Goal: Task Accomplishment & Management: Manage account settings

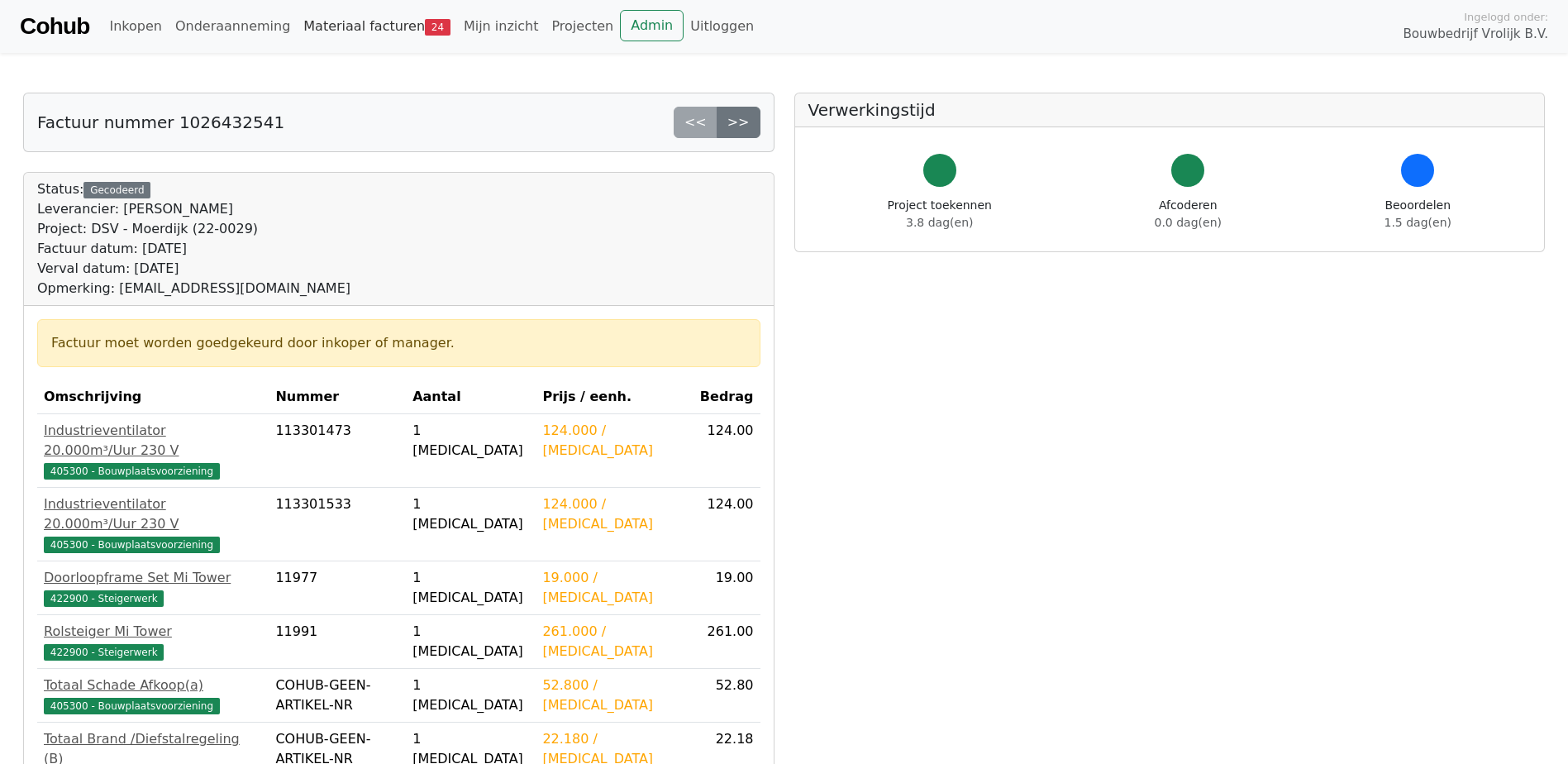
click at [327, 31] on link "Materiaal facturen 24" at bounding box center [376, 27] width 160 height 33
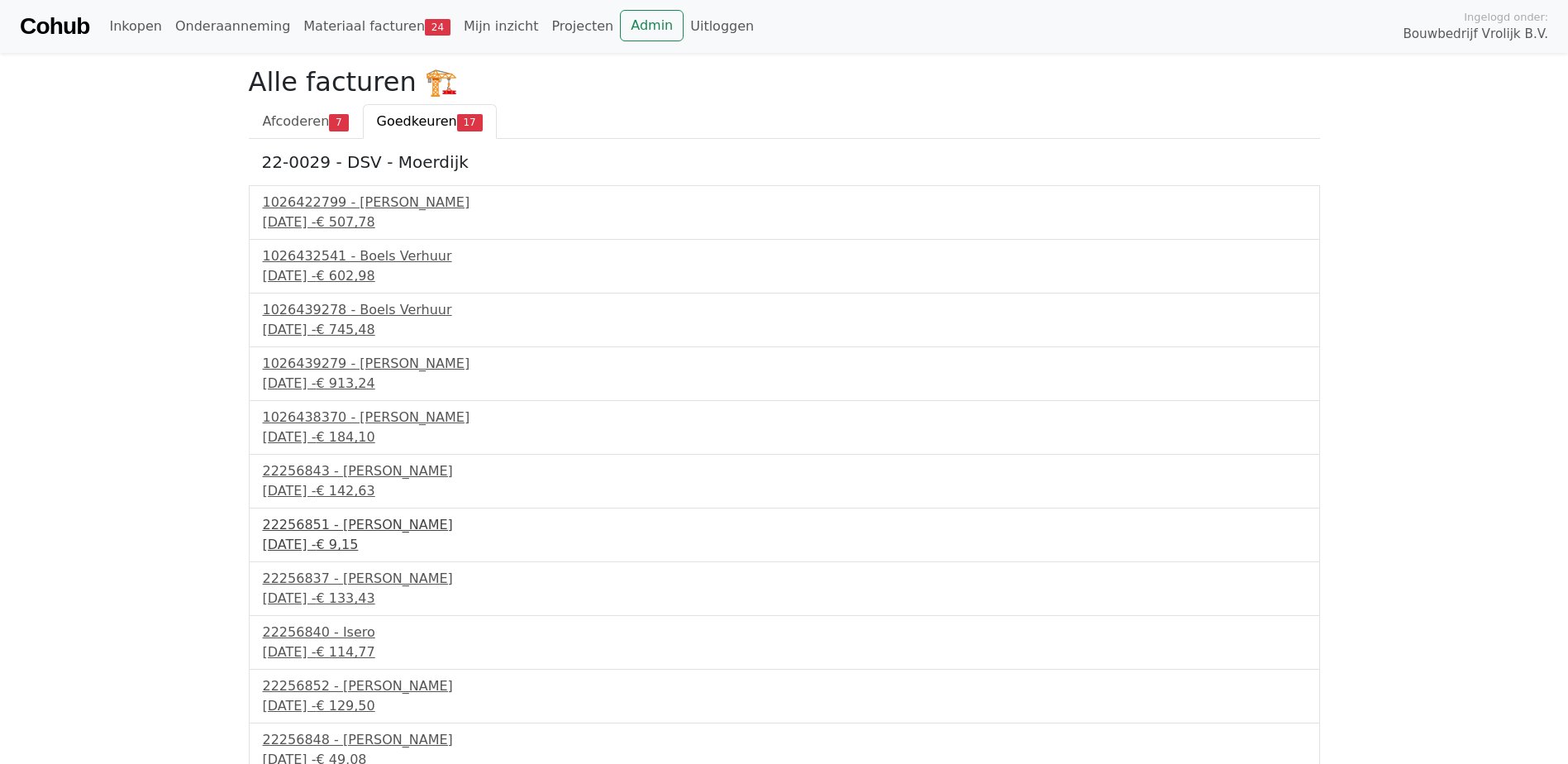
click at [305, 535] on div "23 september 2025 - € 9,15" at bounding box center [785, 544] width 1043 height 19
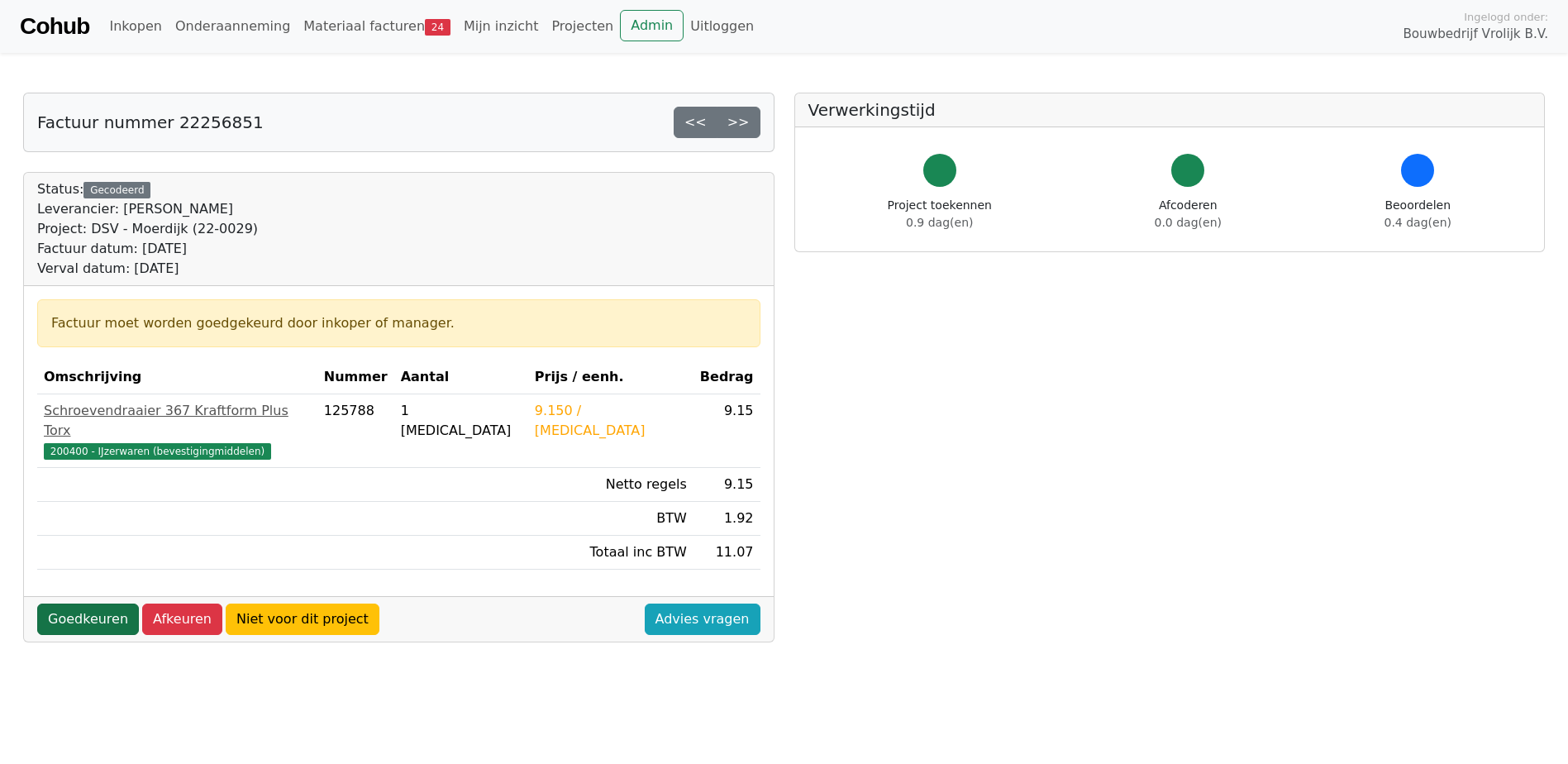
click at [66, 605] on link "Goedkeuren" at bounding box center [88, 619] width 102 height 32
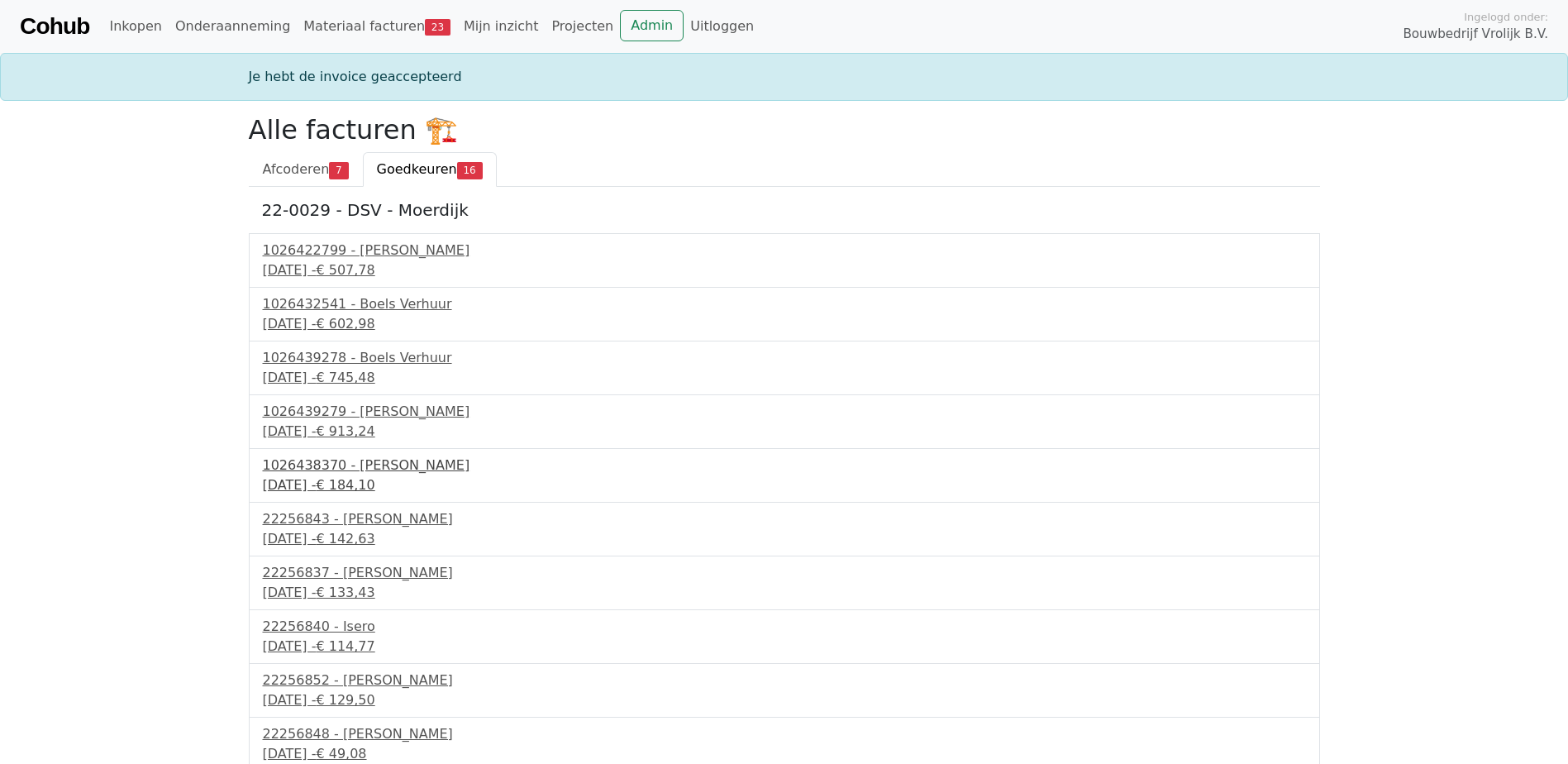
click at [314, 469] on div "1026438370 - [PERSON_NAME]" at bounding box center [785, 465] width 1043 height 19
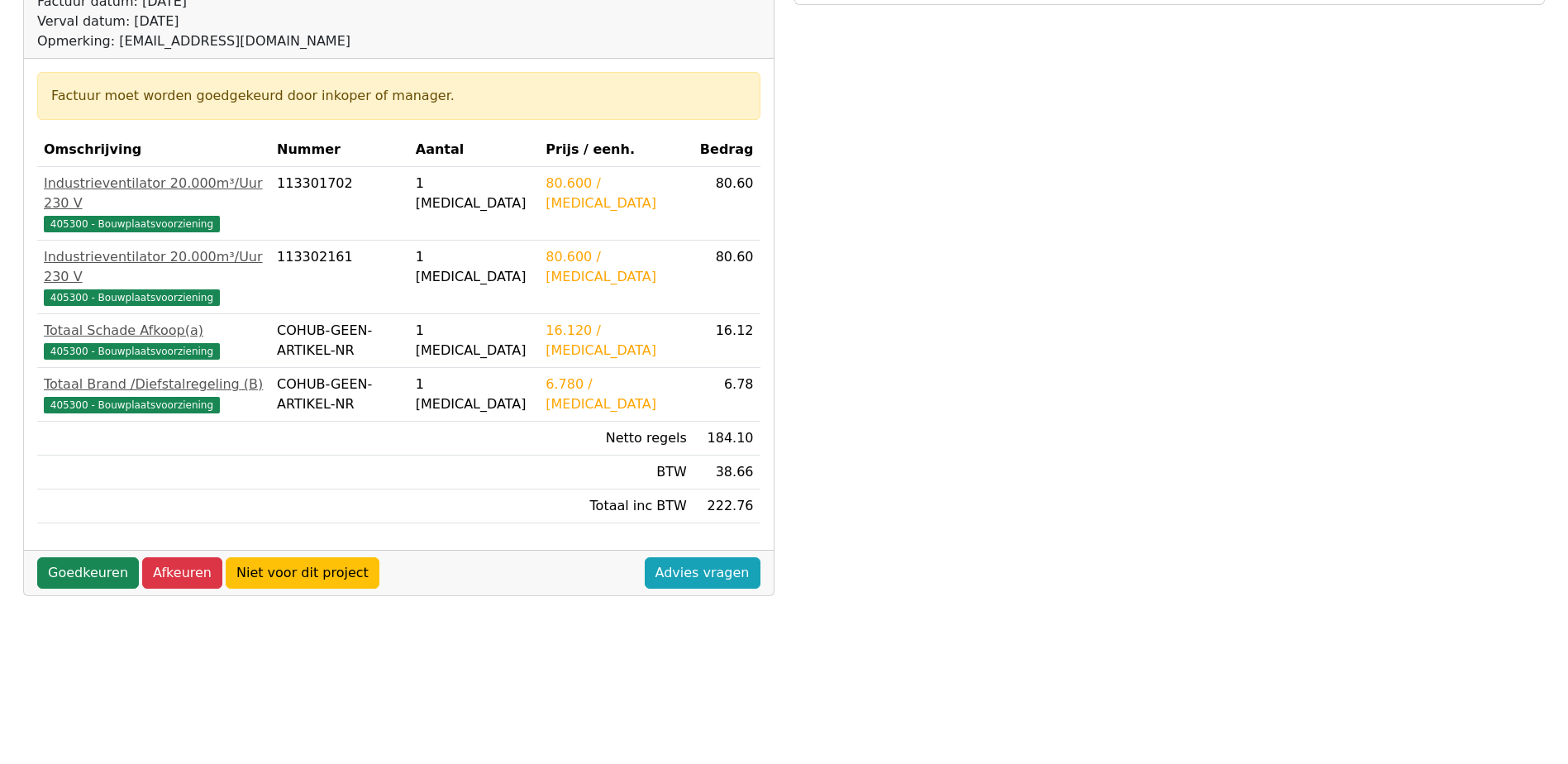
scroll to position [248, 0]
click at [102, 556] on link "Goedkeuren" at bounding box center [88, 572] width 102 height 32
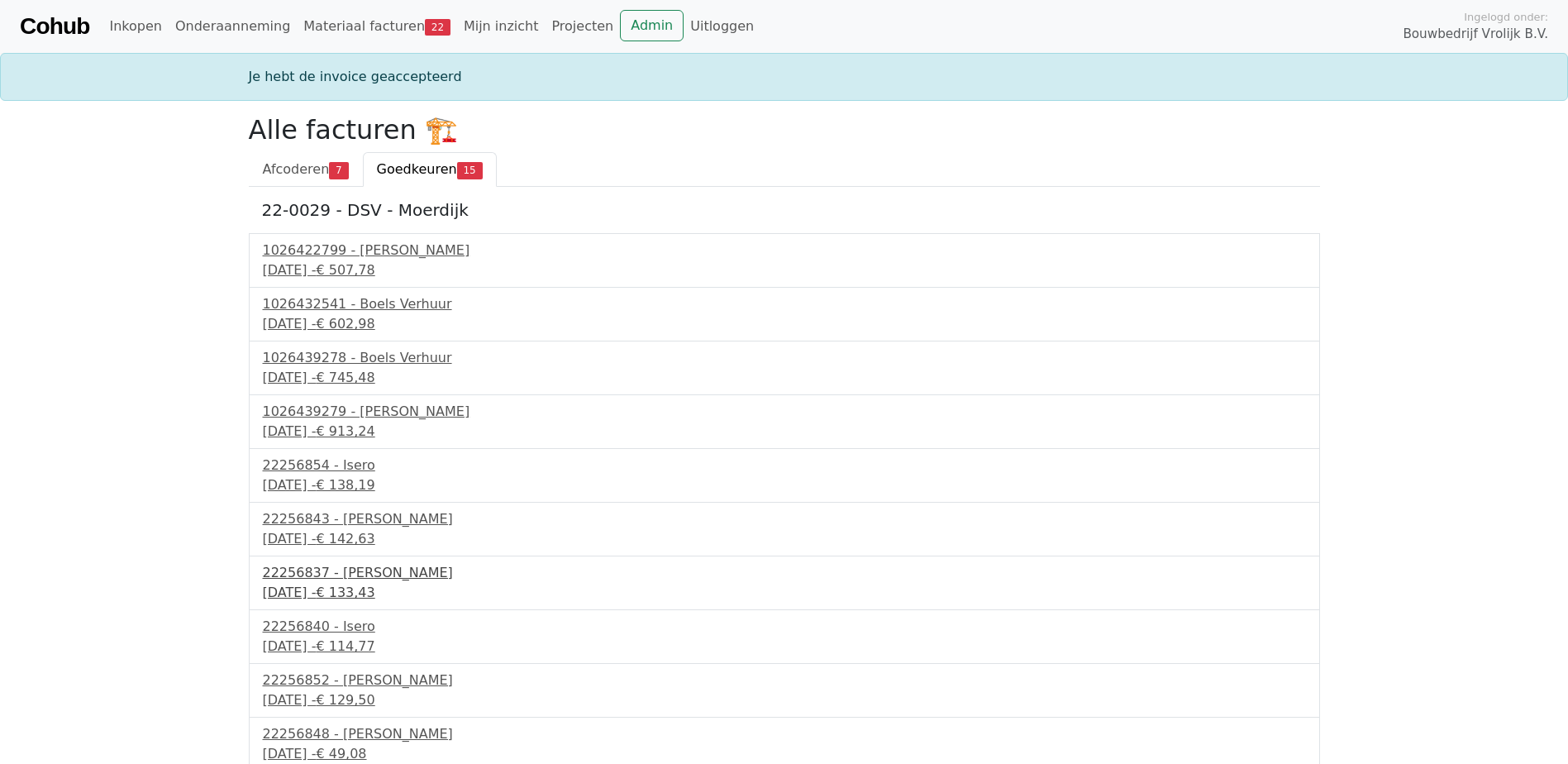
click at [337, 586] on div "[DATE] - € 133,43" at bounding box center [785, 592] width 1043 height 19
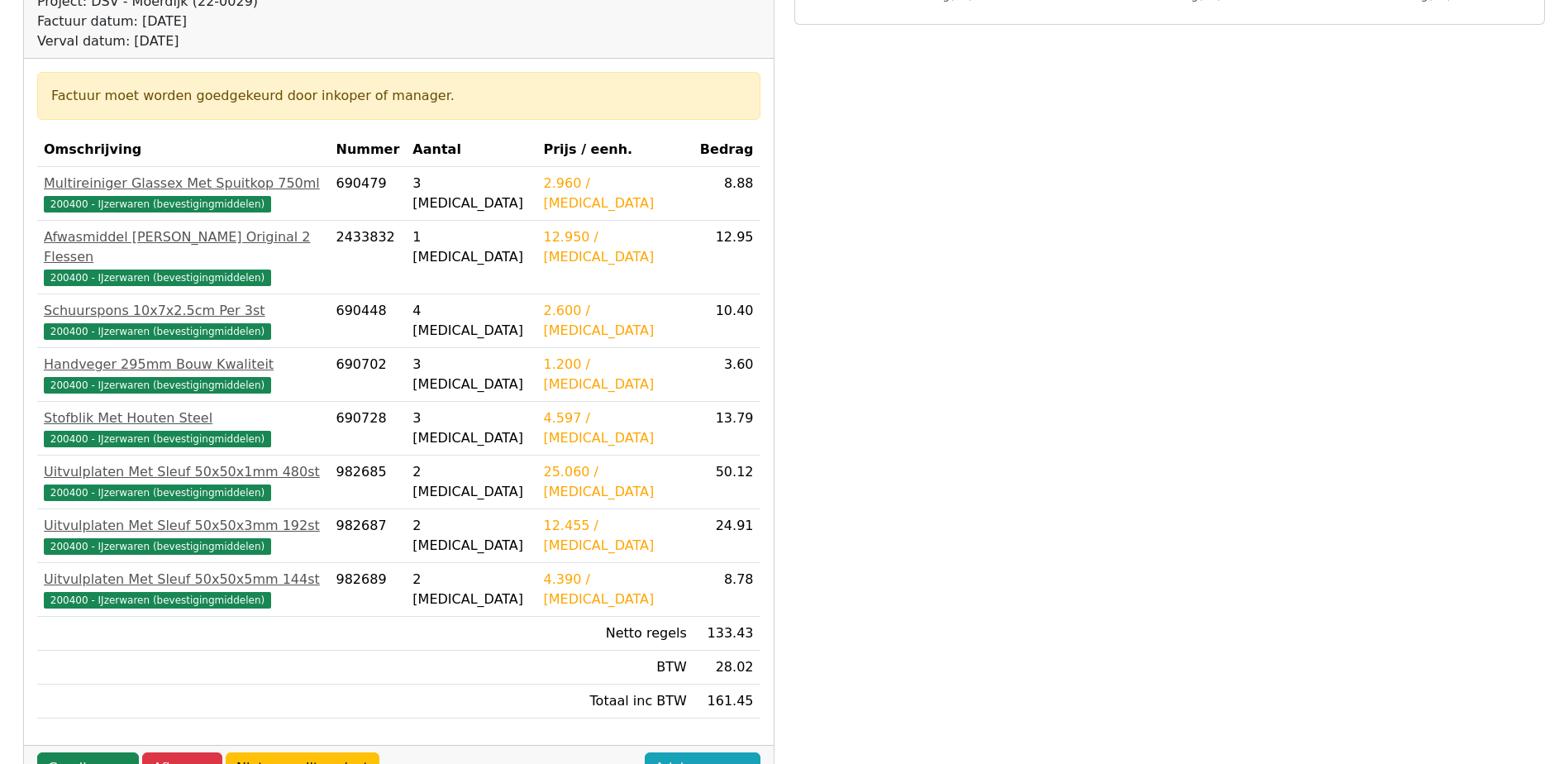
scroll to position [248, 0]
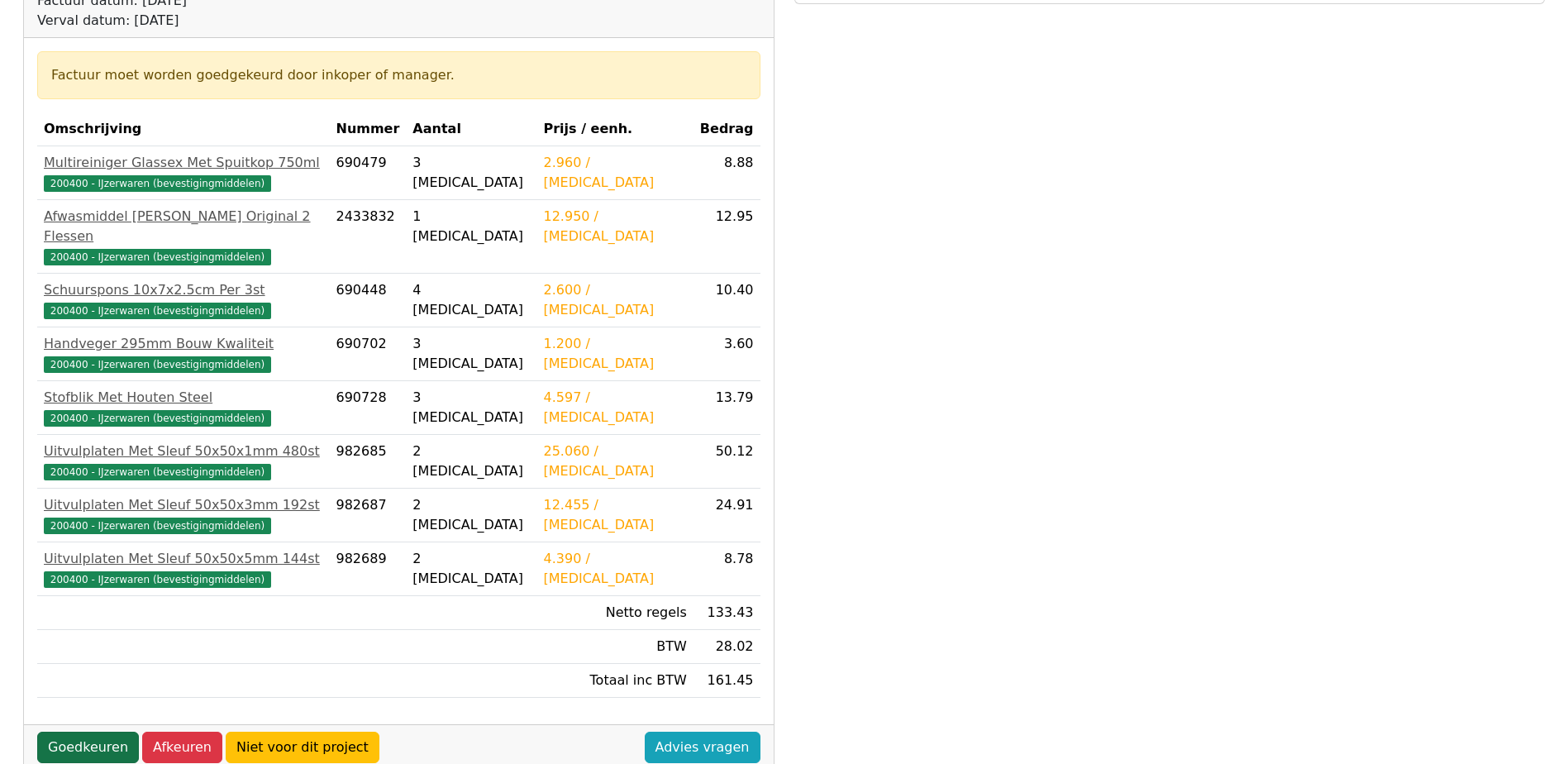
click at [91, 735] on link "Goedkeuren" at bounding box center [88, 747] width 102 height 32
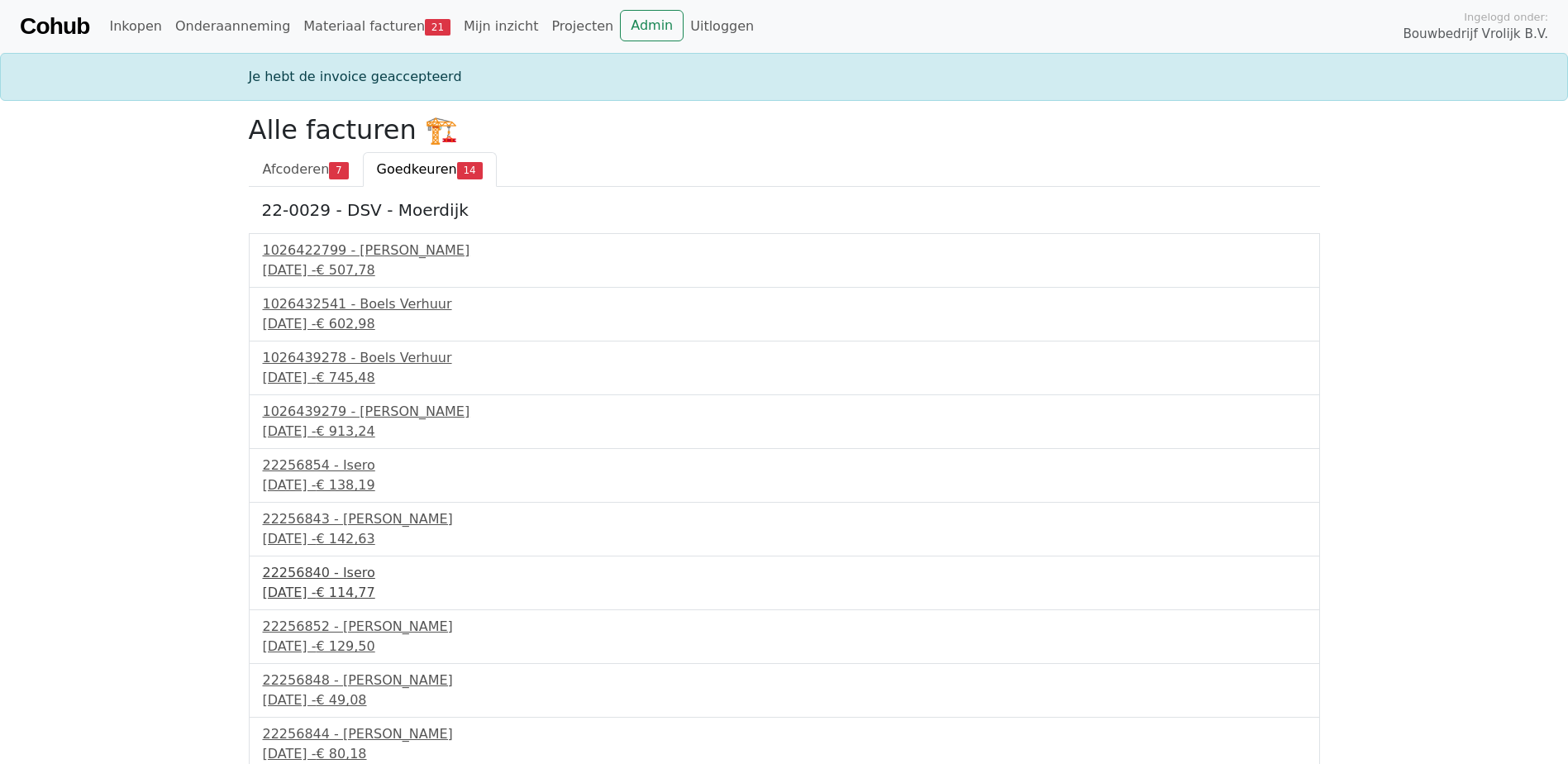
click at [321, 577] on div "22256840 - Isero" at bounding box center [785, 572] width 1043 height 19
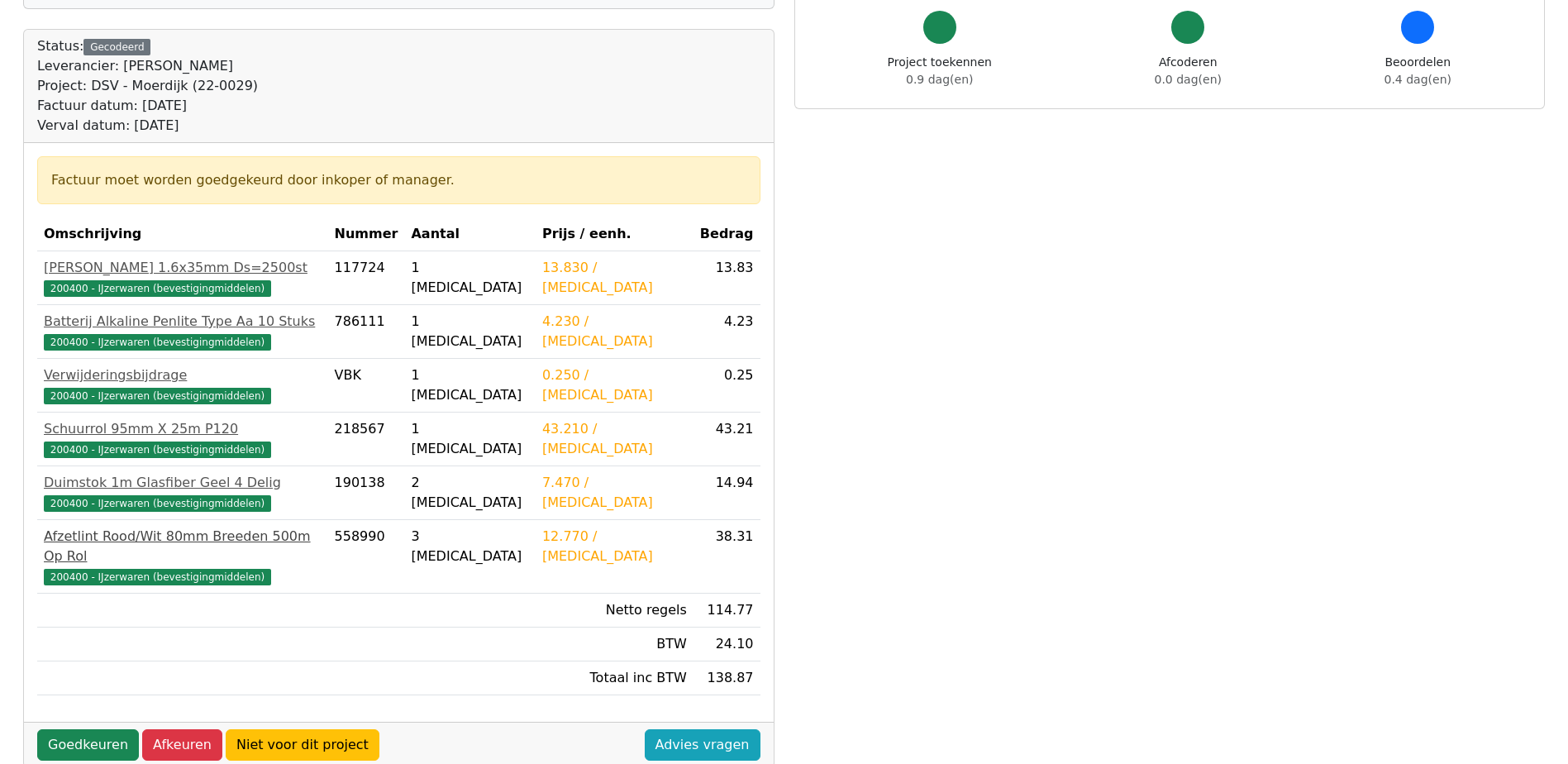
scroll to position [165, 0]
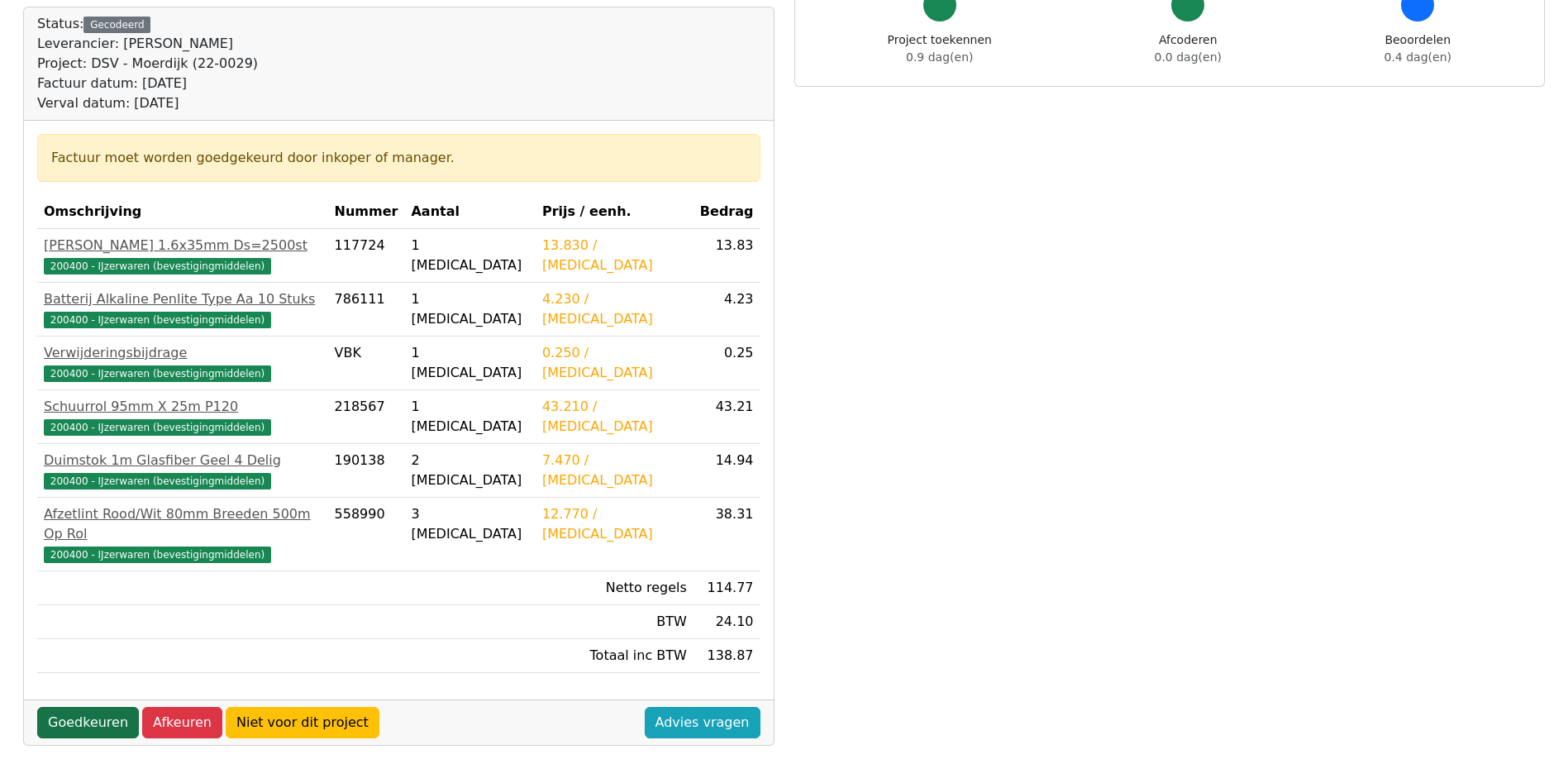
click at [95, 707] on link "Goedkeuren" at bounding box center [88, 723] width 102 height 32
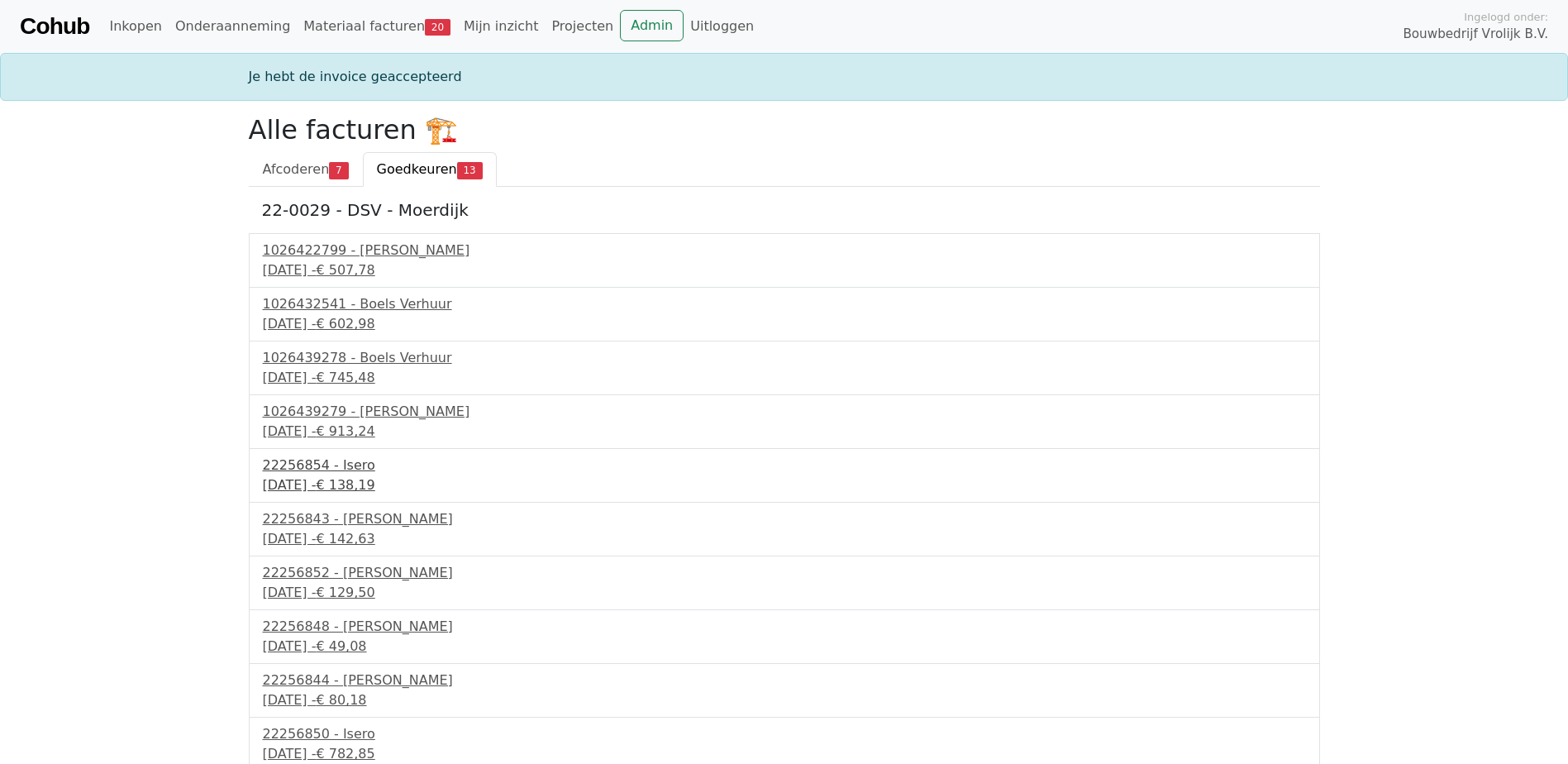
click at [356, 487] on div "23 september 2025 - € 138,19" at bounding box center [785, 485] width 1043 height 19
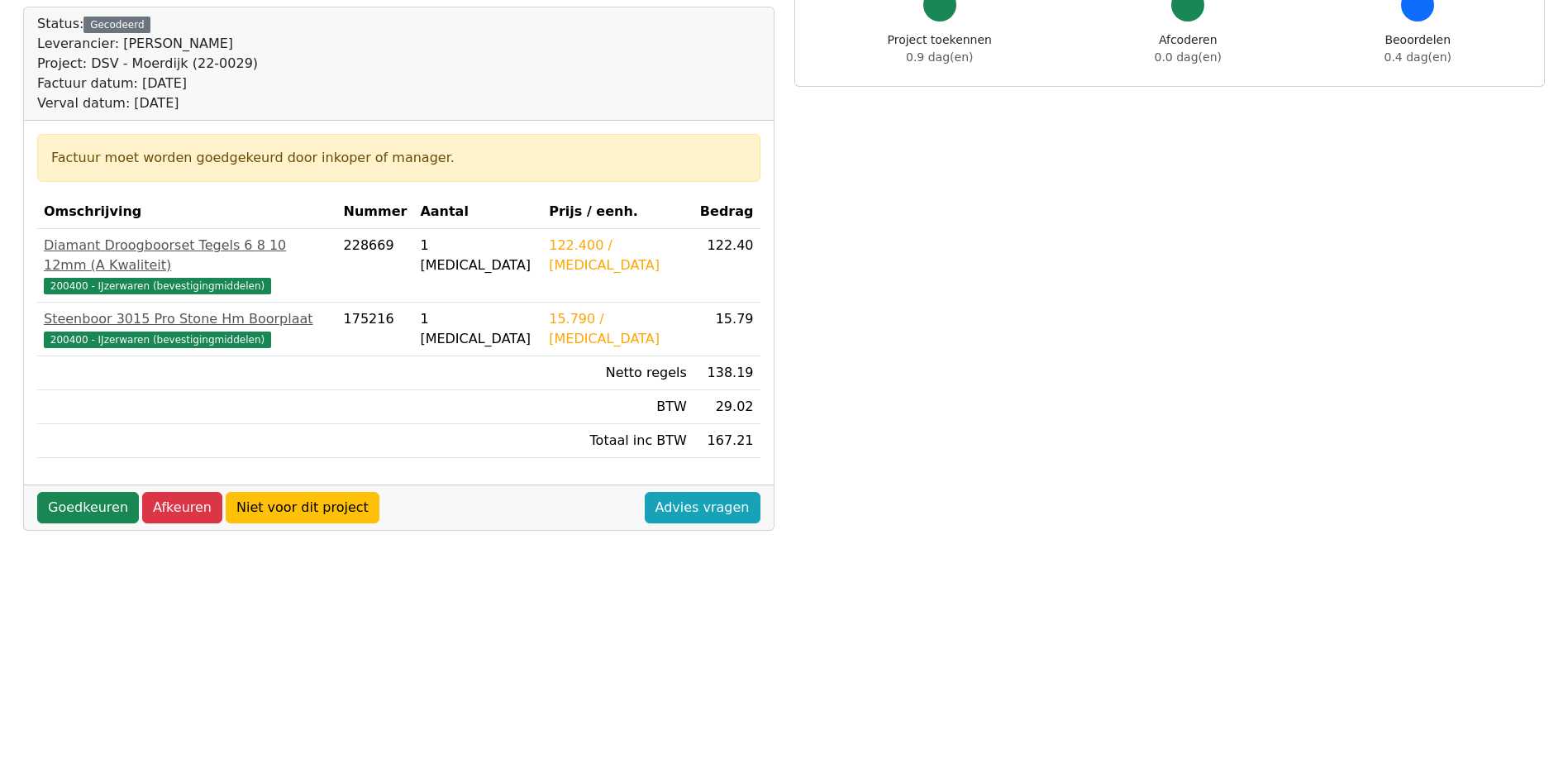
scroll to position [83, 0]
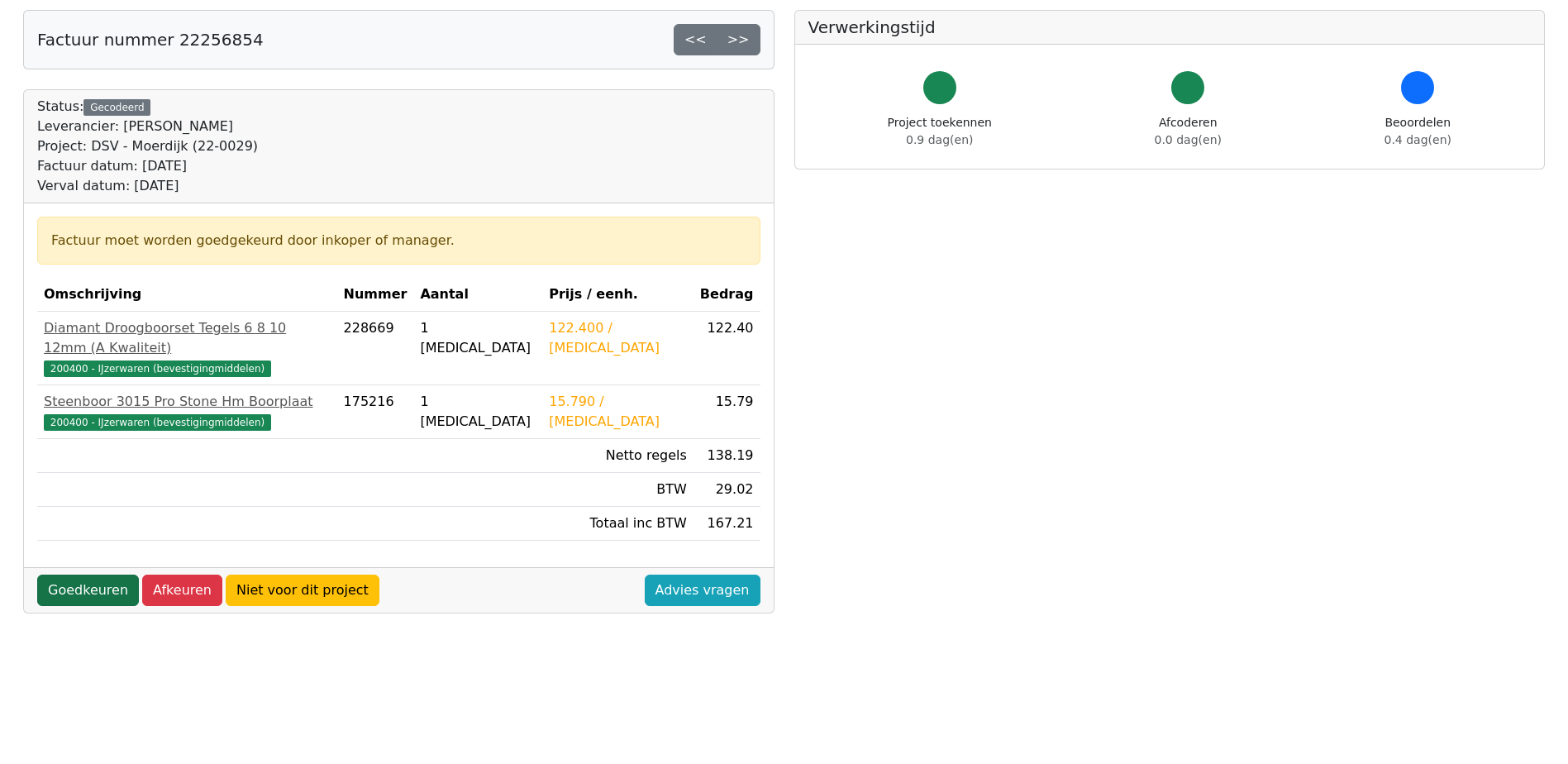
click at [101, 575] on link "Goedkeuren" at bounding box center [88, 591] width 102 height 32
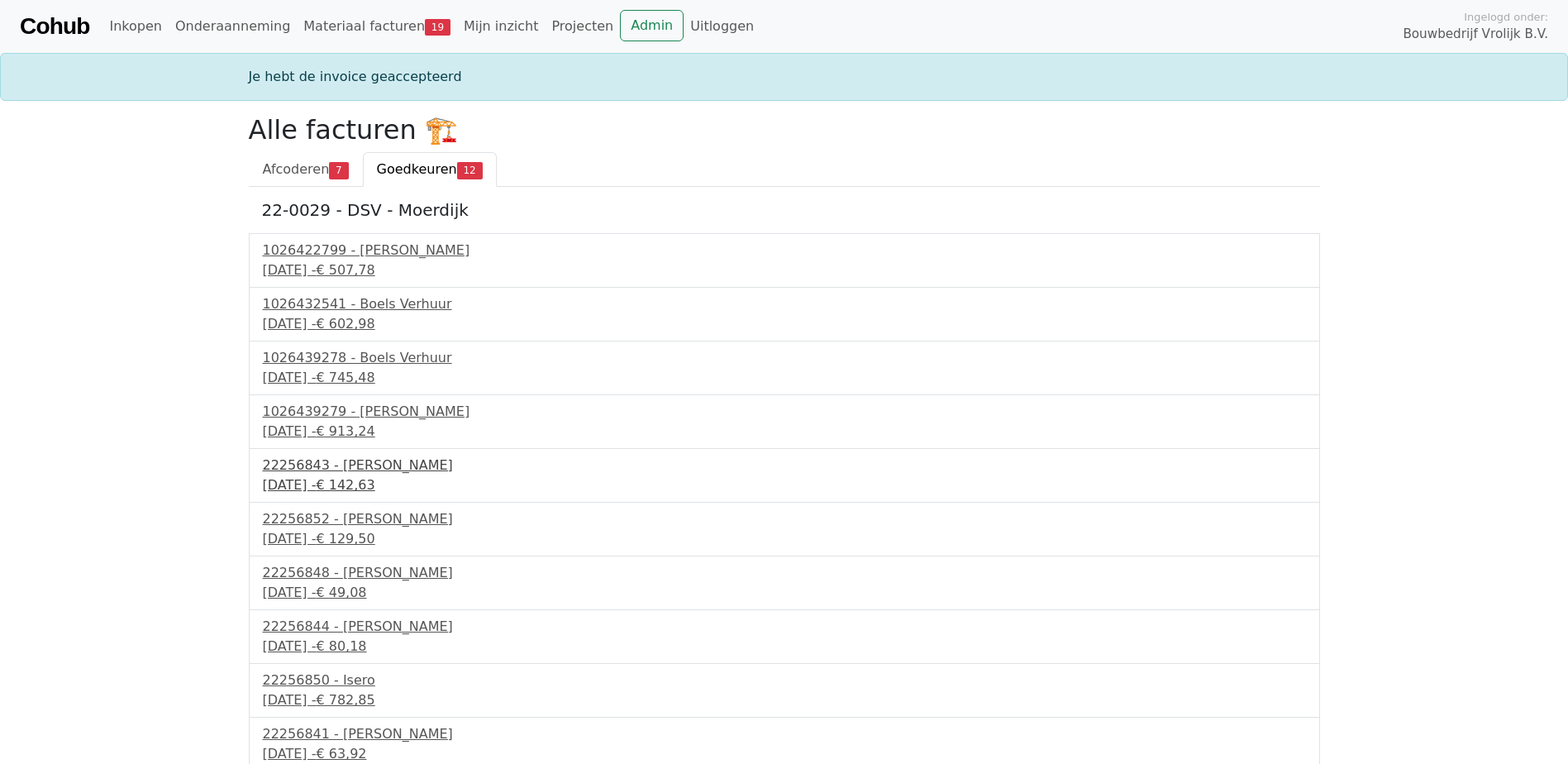
click at [374, 491] on span "€ 142,63" at bounding box center [345, 485] width 58 height 16
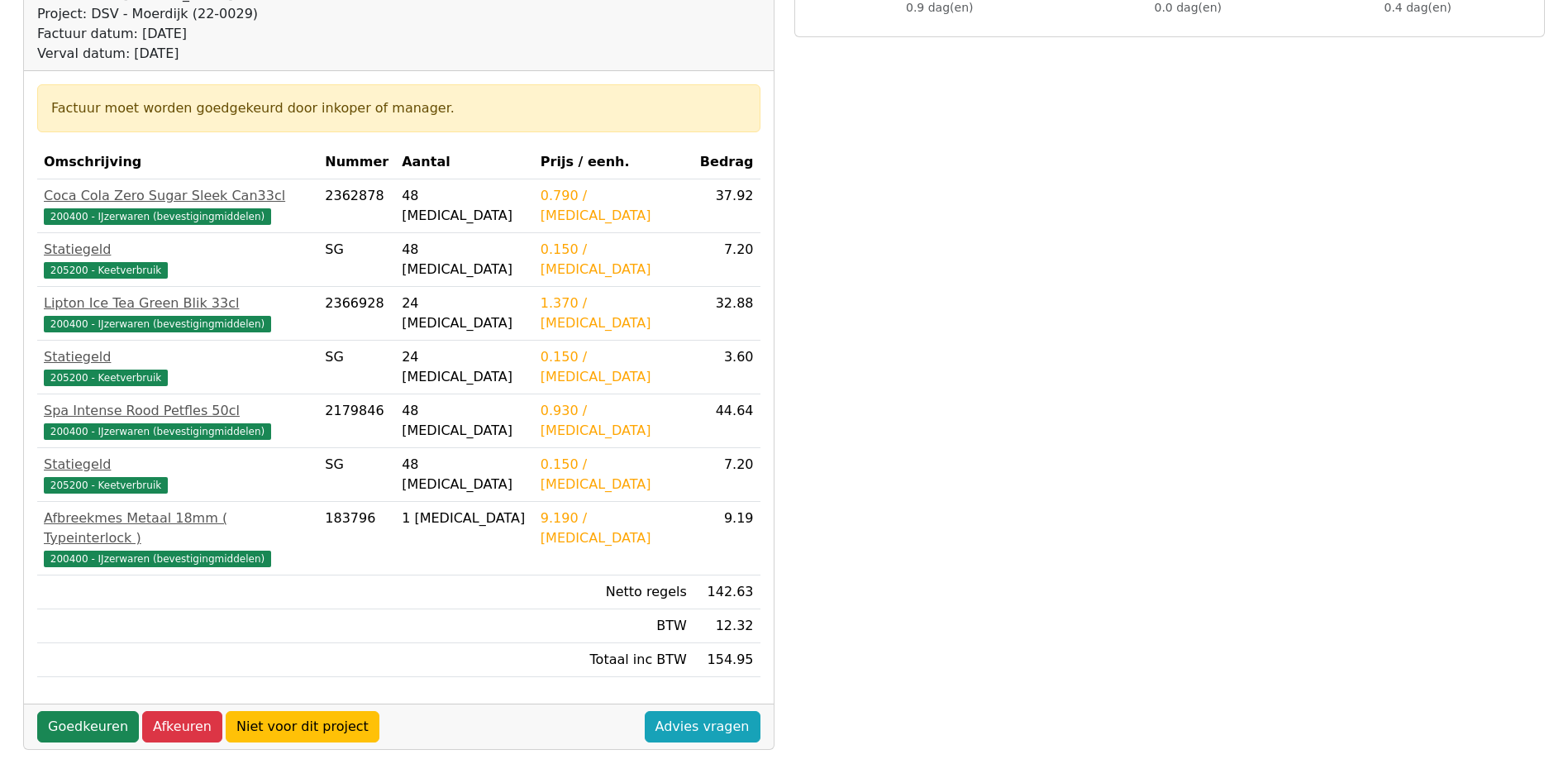
scroll to position [248, 0]
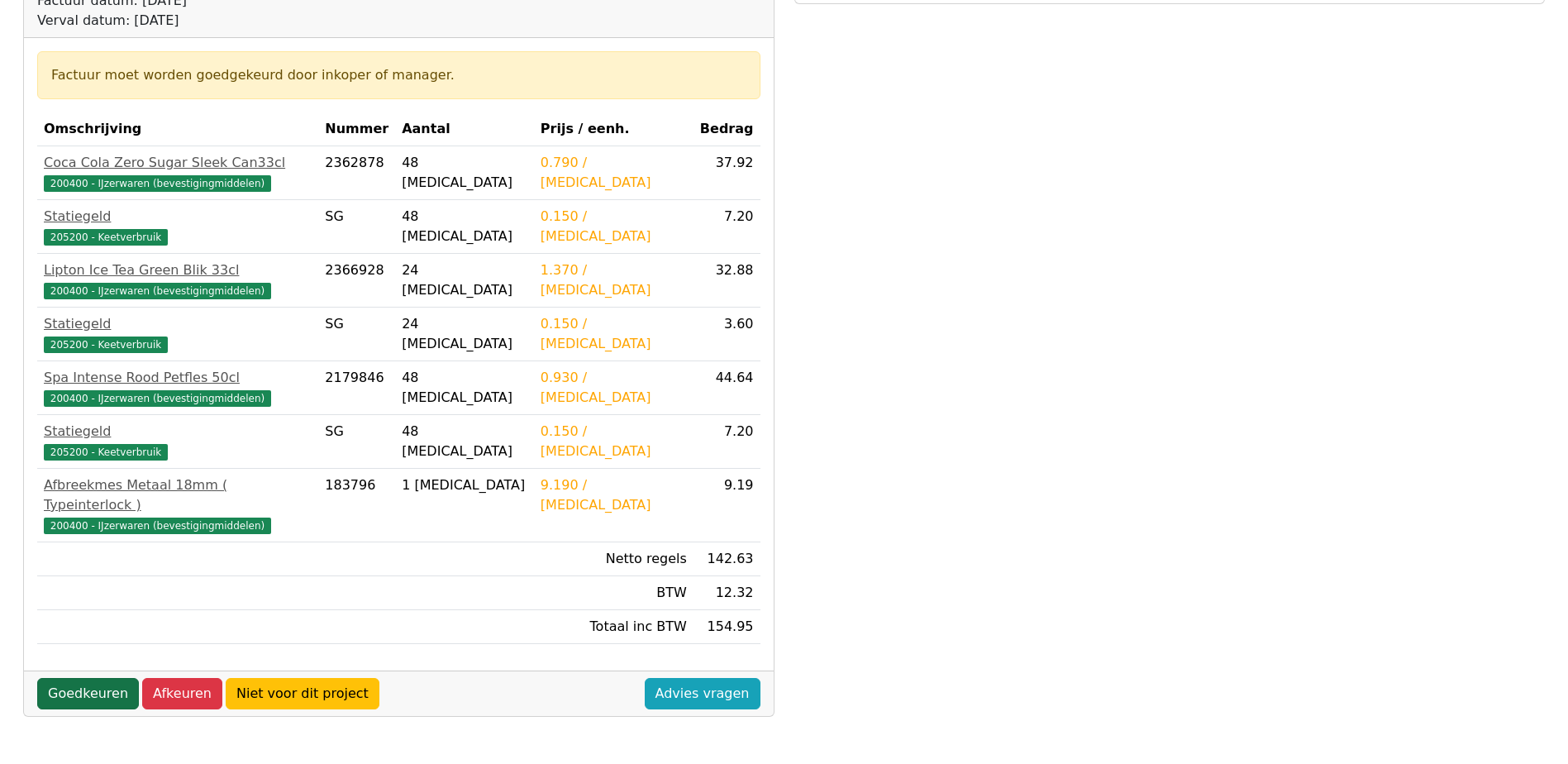
click at [63, 678] on link "Goedkeuren" at bounding box center [88, 694] width 102 height 32
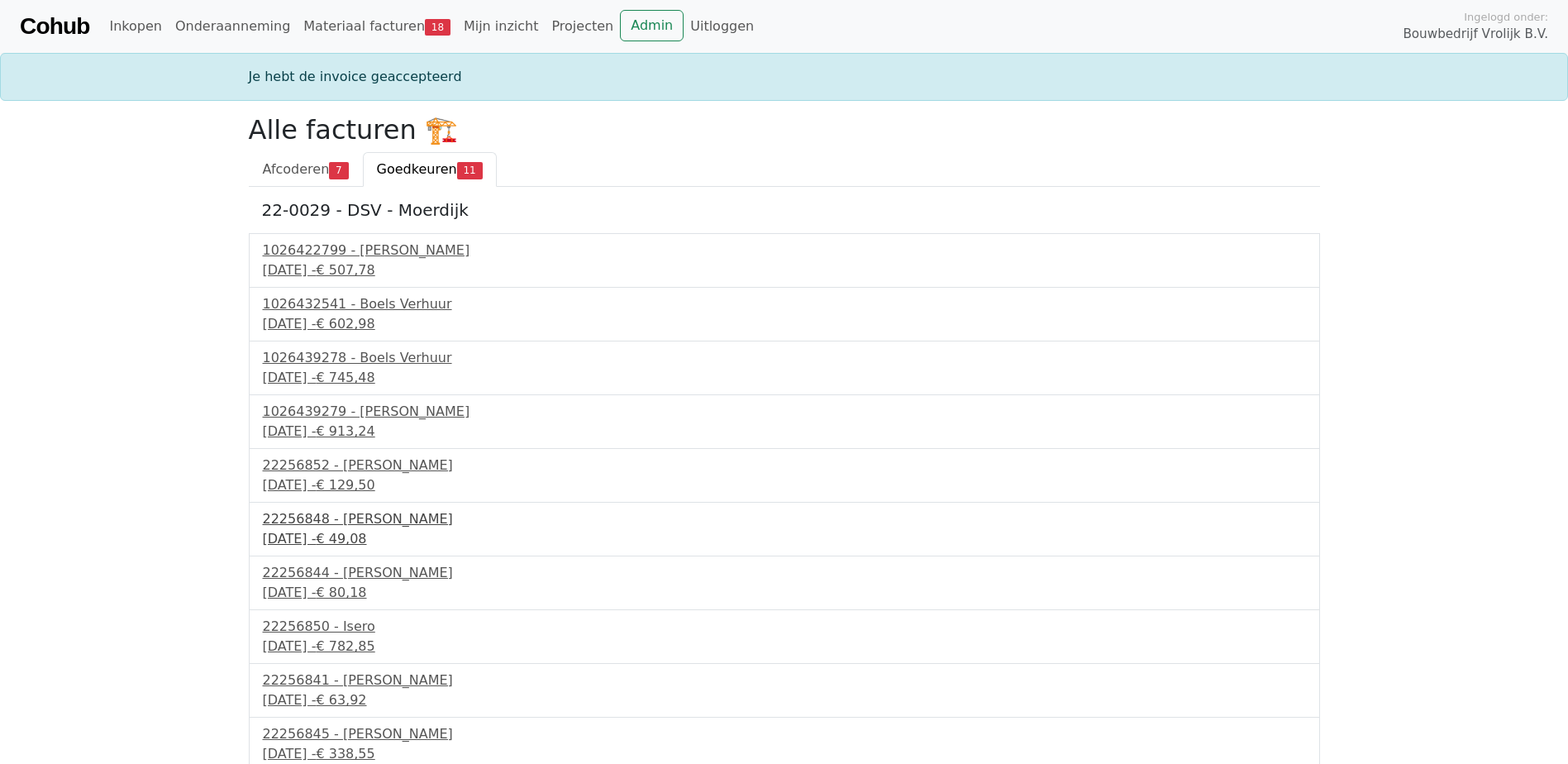
click at [348, 546] on div "[DATE] - € 49,08" at bounding box center [785, 539] width 1043 height 19
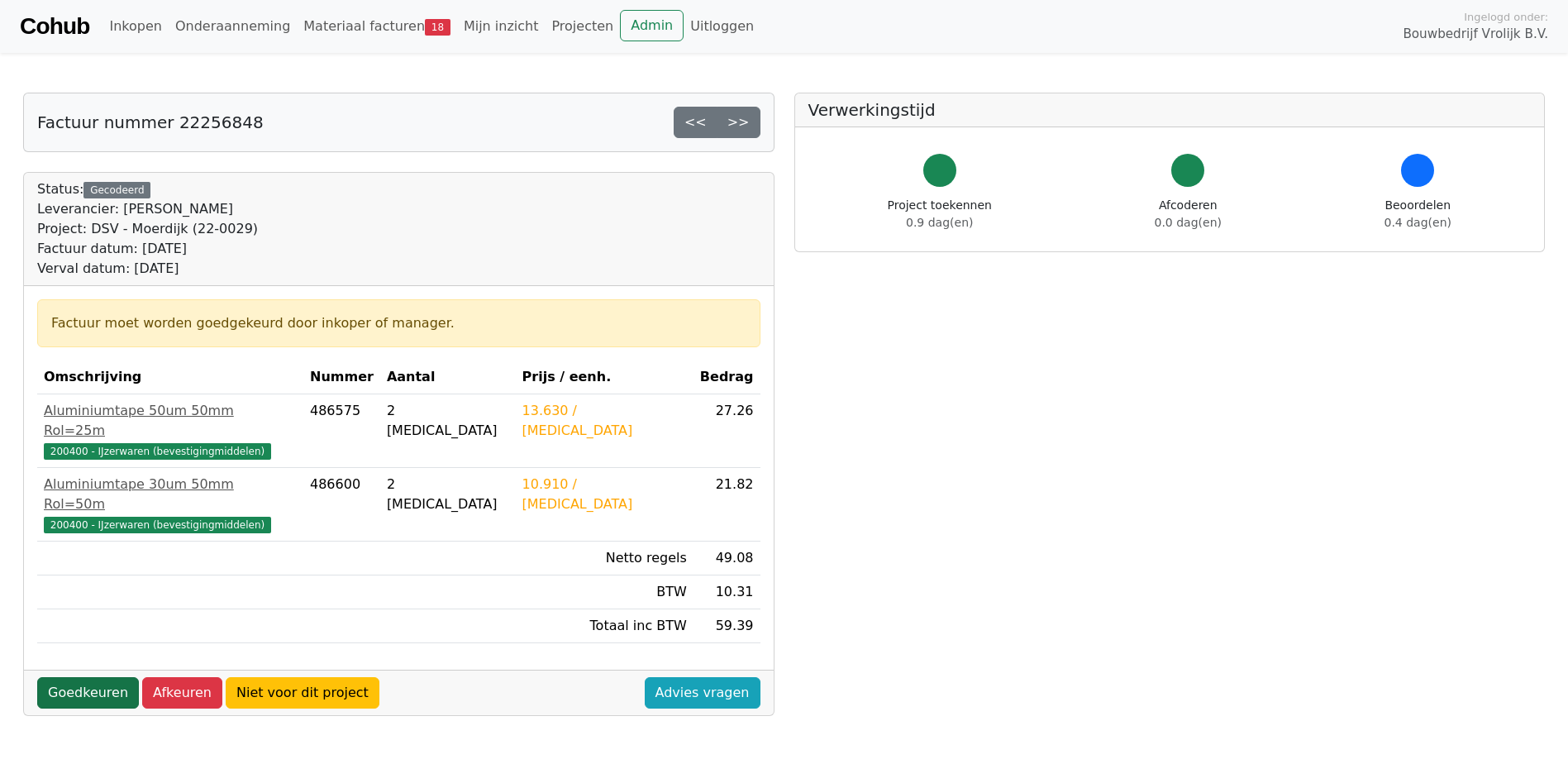
click at [89, 678] on link "Goedkeuren" at bounding box center [88, 694] width 102 height 32
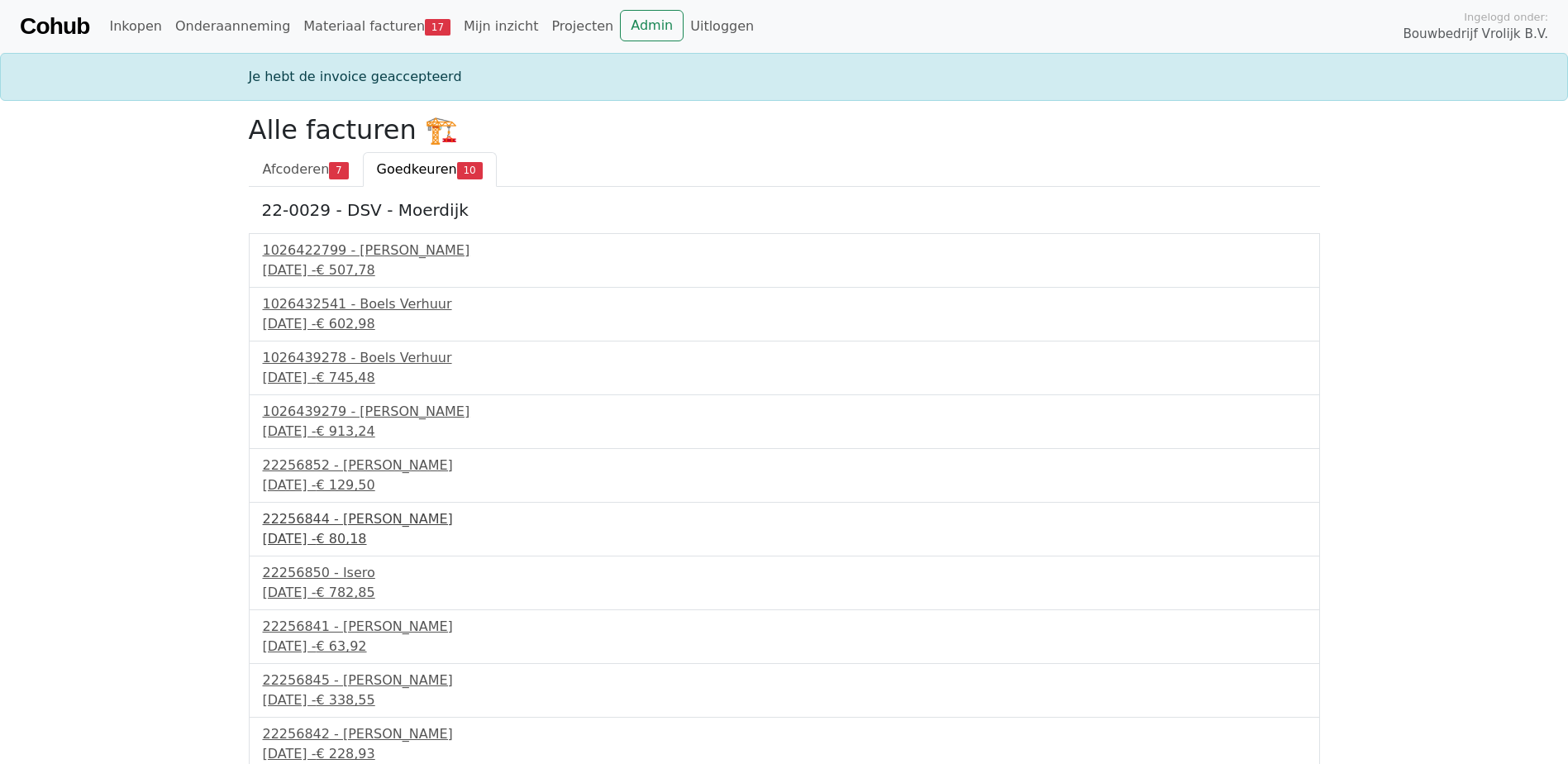
click at [332, 532] on div "23 september 2025 - € 80,18" at bounding box center [785, 539] width 1043 height 19
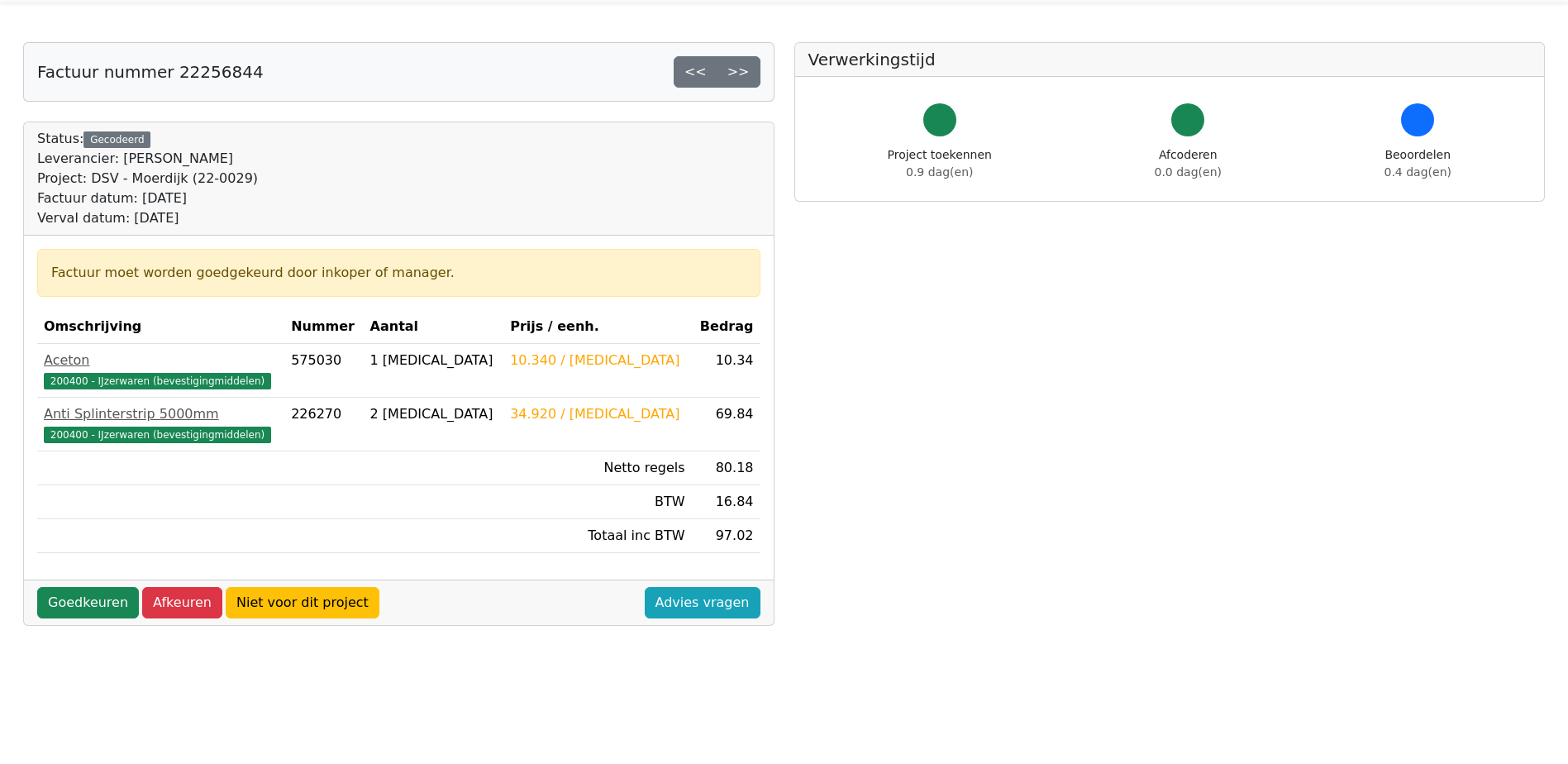
scroll to position [83, 0]
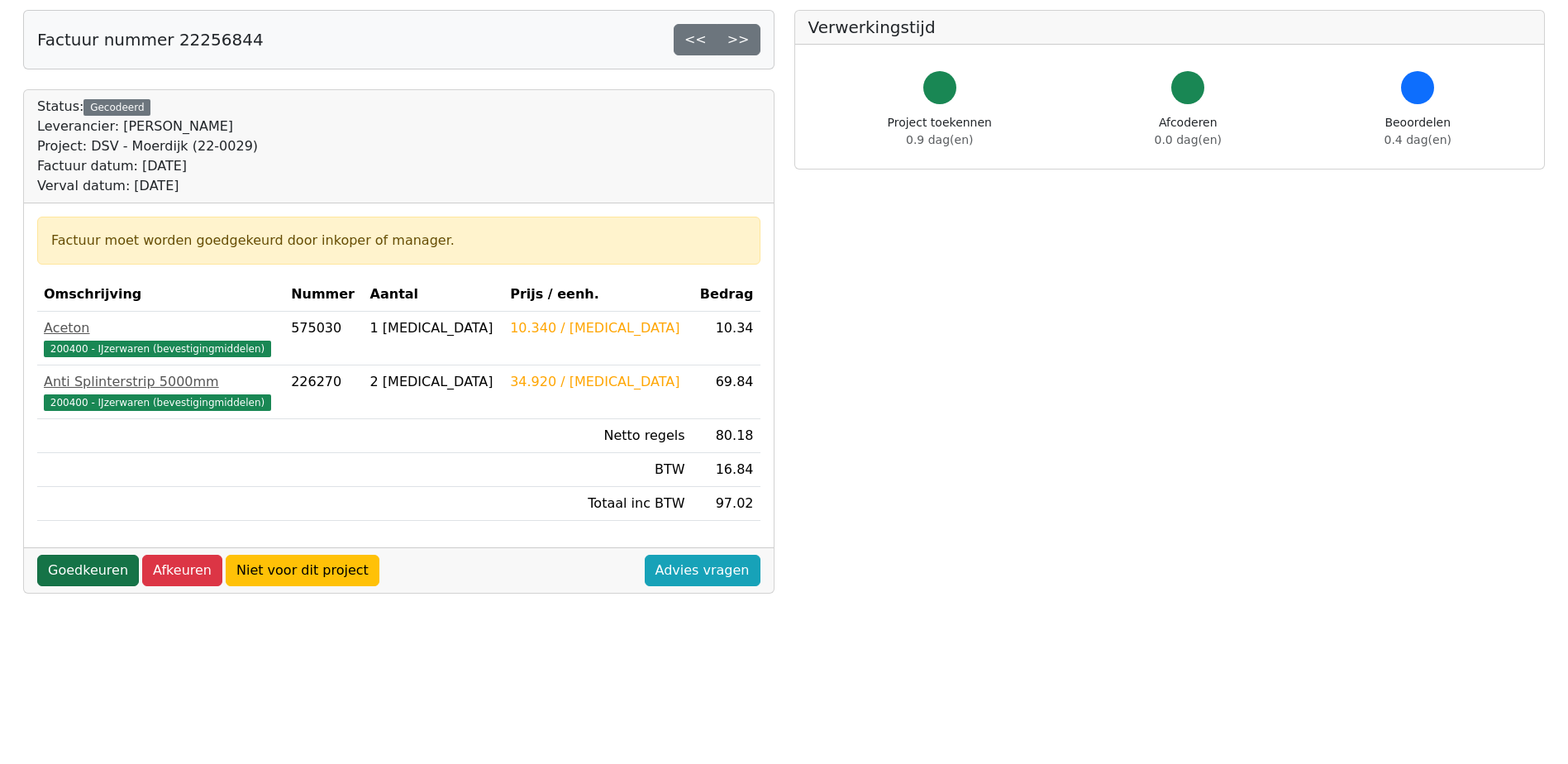
click at [107, 570] on link "Goedkeuren" at bounding box center [88, 571] width 102 height 32
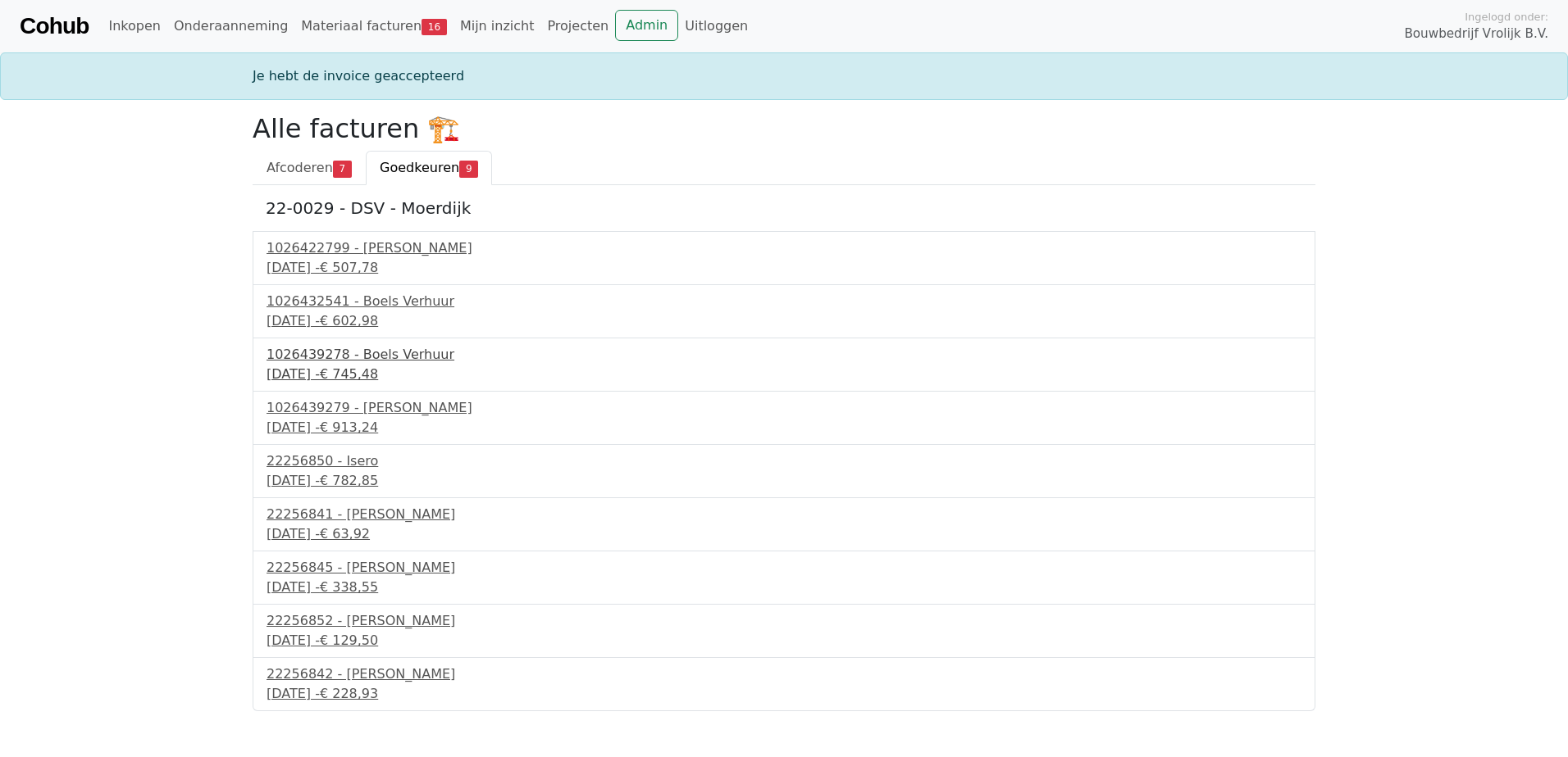
click at [386, 377] on div "[DATE] - € 745,48" at bounding box center [784, 374] width 1035 height 19
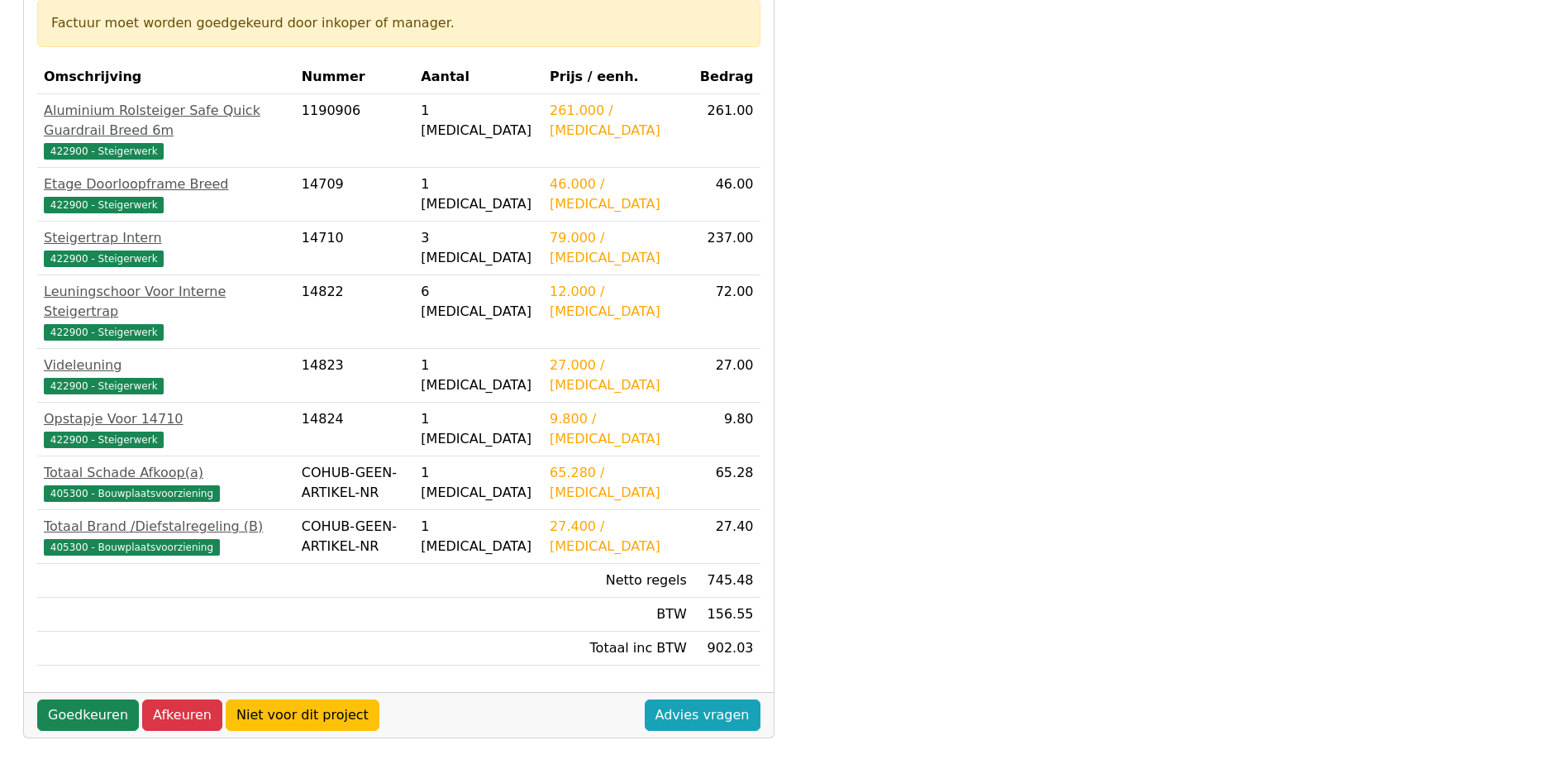
scroll to position [297, 0]
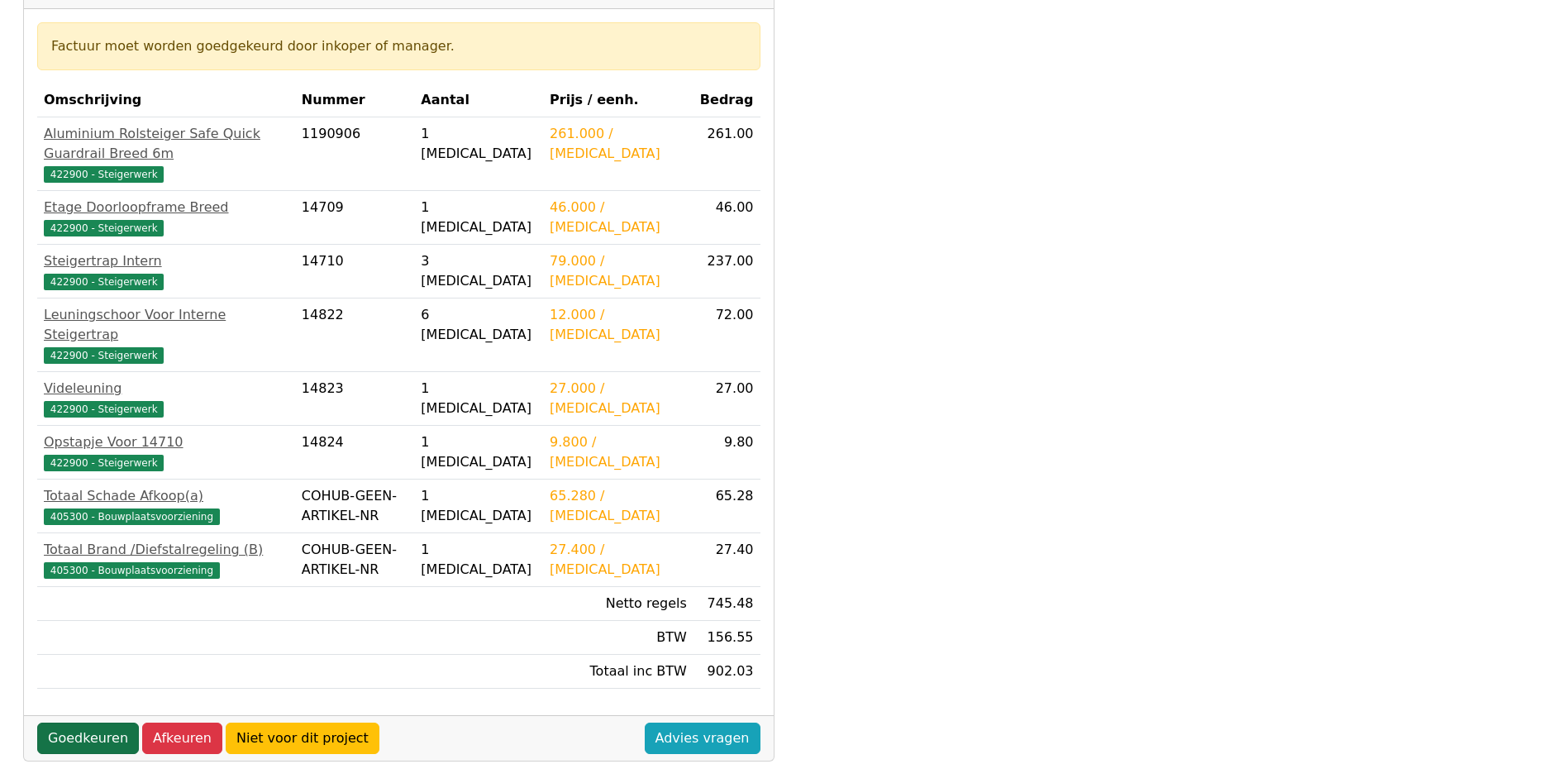
click at [86, 723] on link "Goedkeuren" at bounding box center [88, 739] width 102 height 32
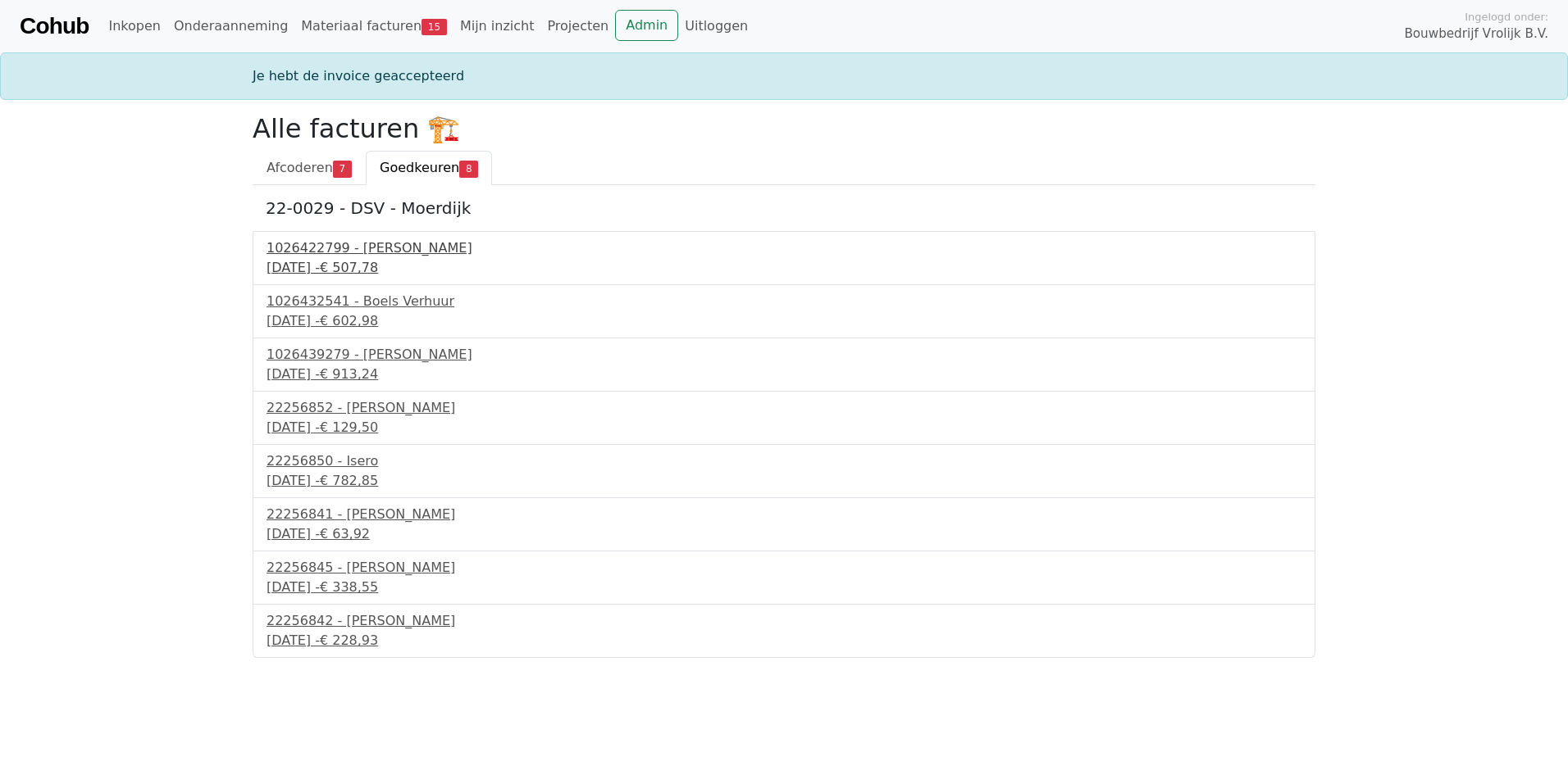
click at [386, 257] on div "1026422799 - [PERSON_NAME]" at bounding box center [784, 248] width 1035 height 19
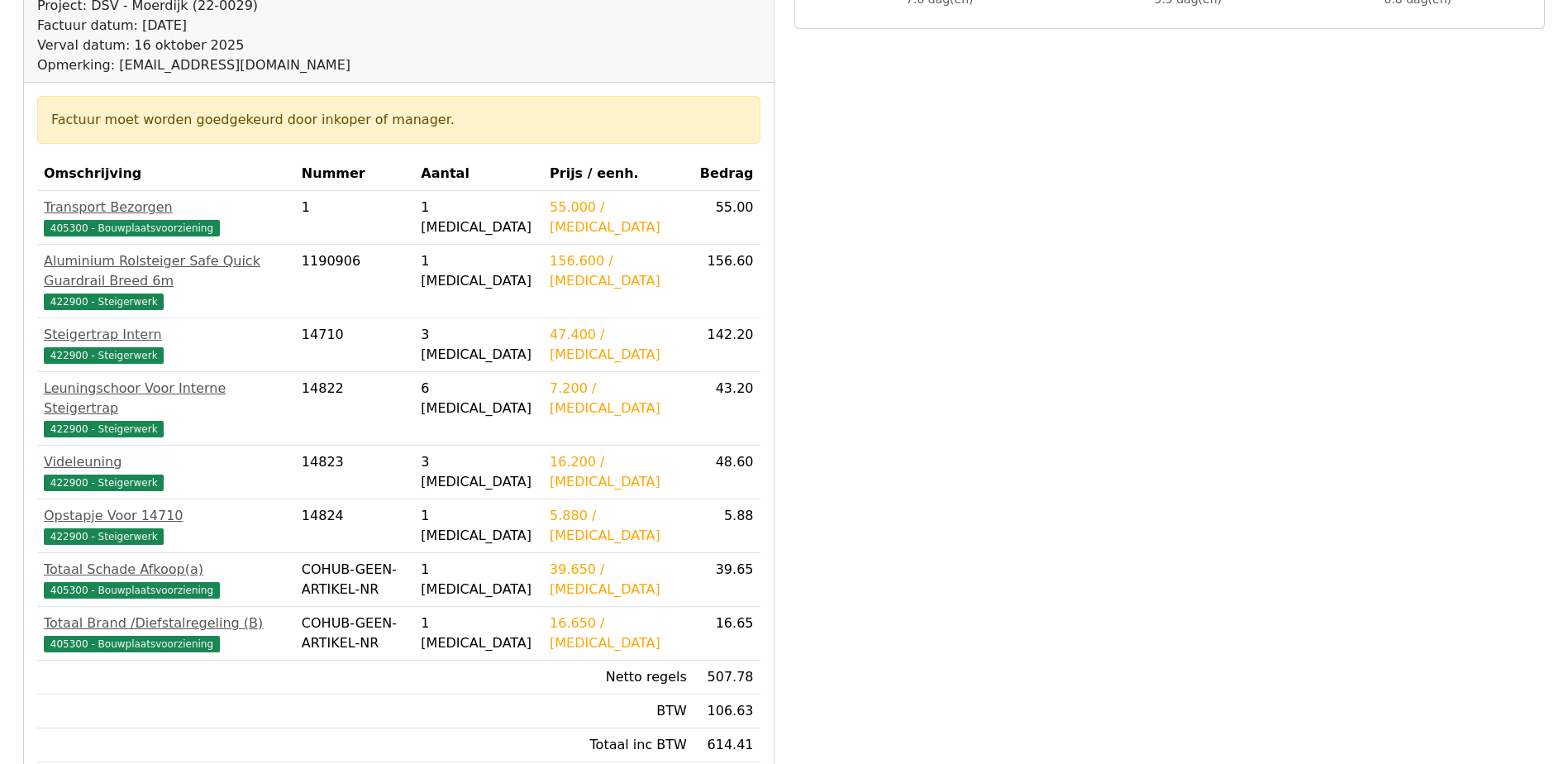
scroll to position [331, 0]
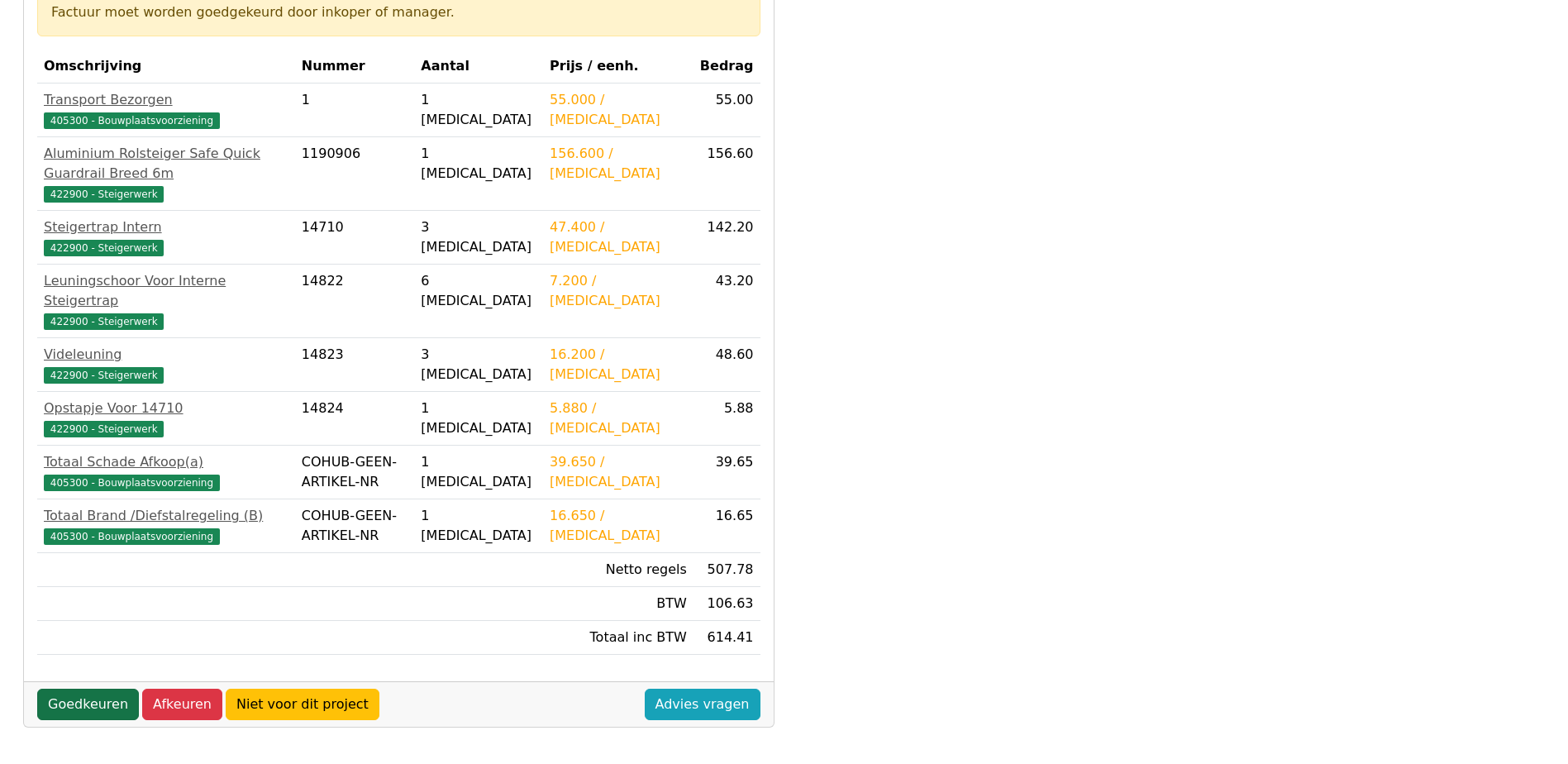
click at [82, 689] on link "Goedkeuren" at bounding box center [88, 705] width 102 height 32
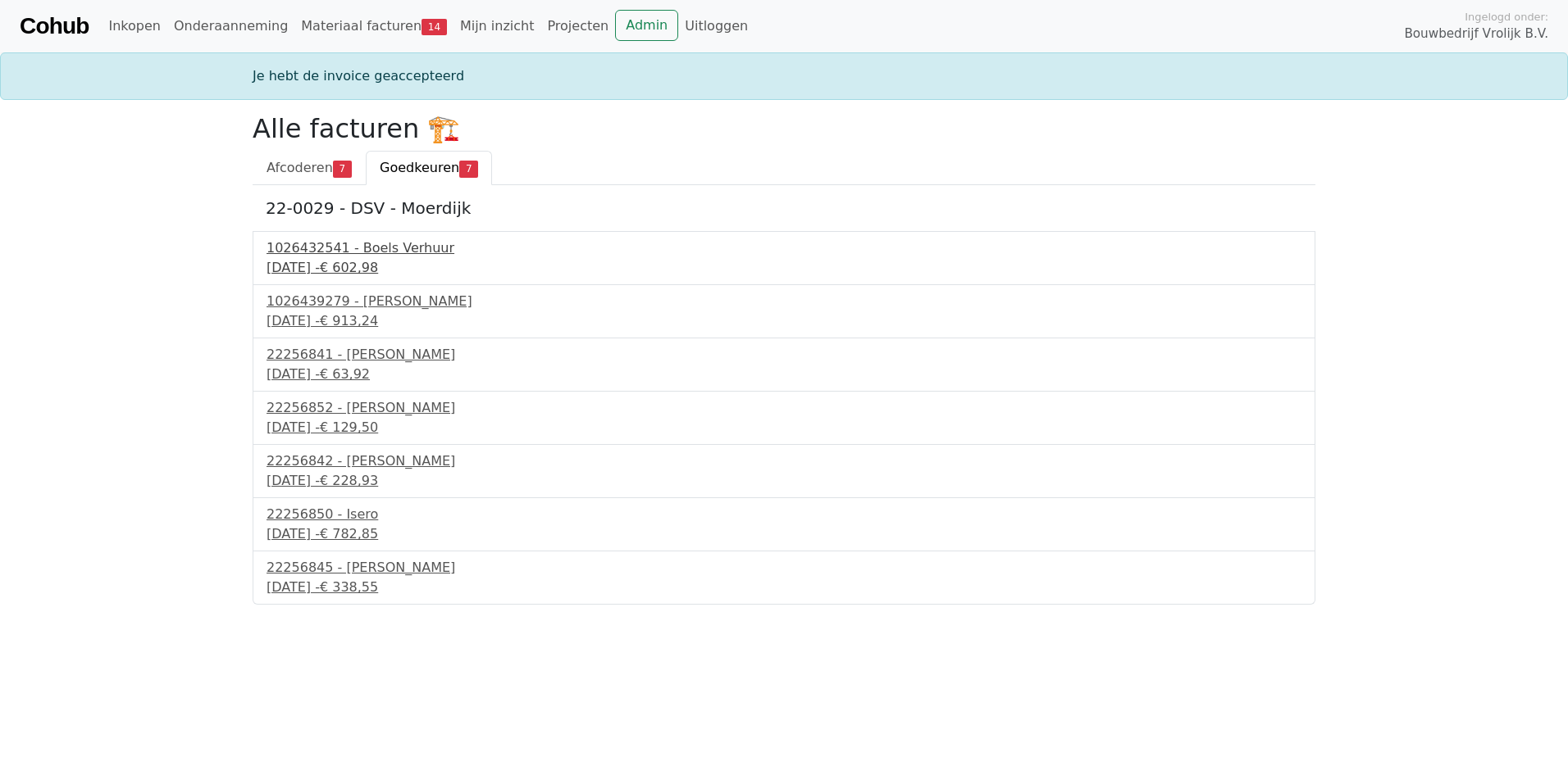
click at [369, 262] on div "19 september 2025 - € 602,98" at bounding box center [784, 267] width 1035 height 19
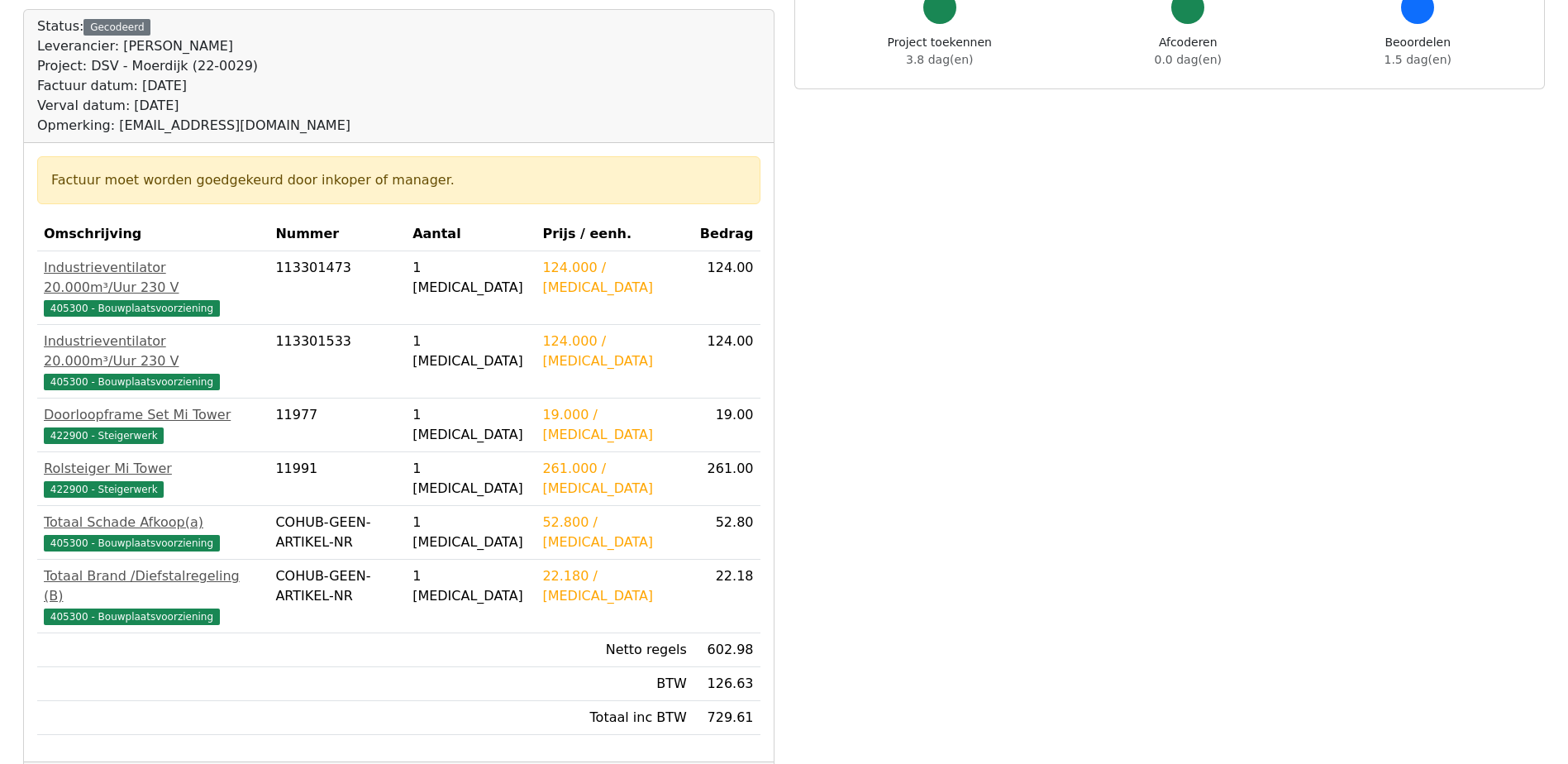
scroll to position [165, 0]
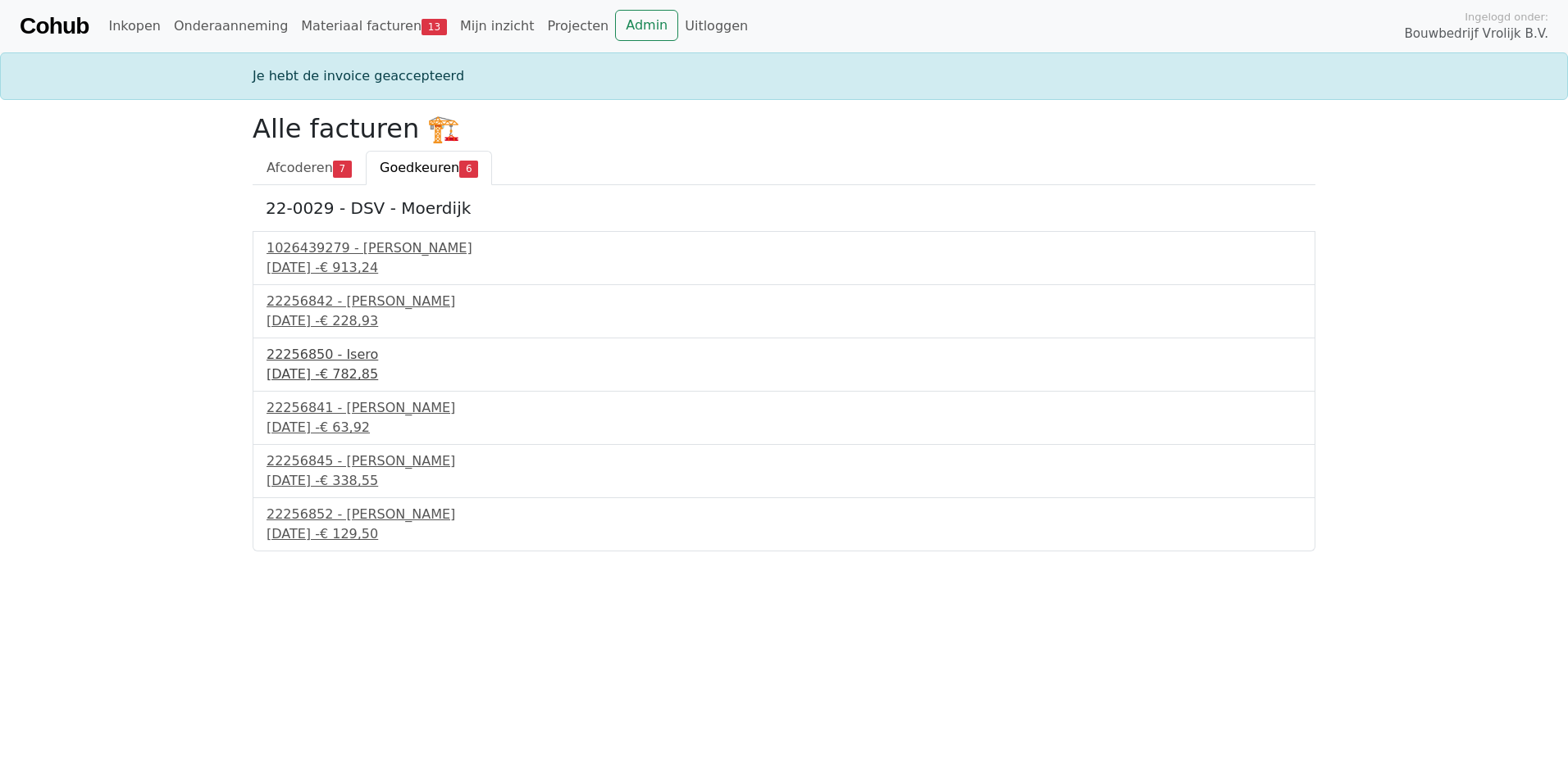
click at [378, 376] on span "€ 782,85" at bounding box center [348, 374] width 58 height 16
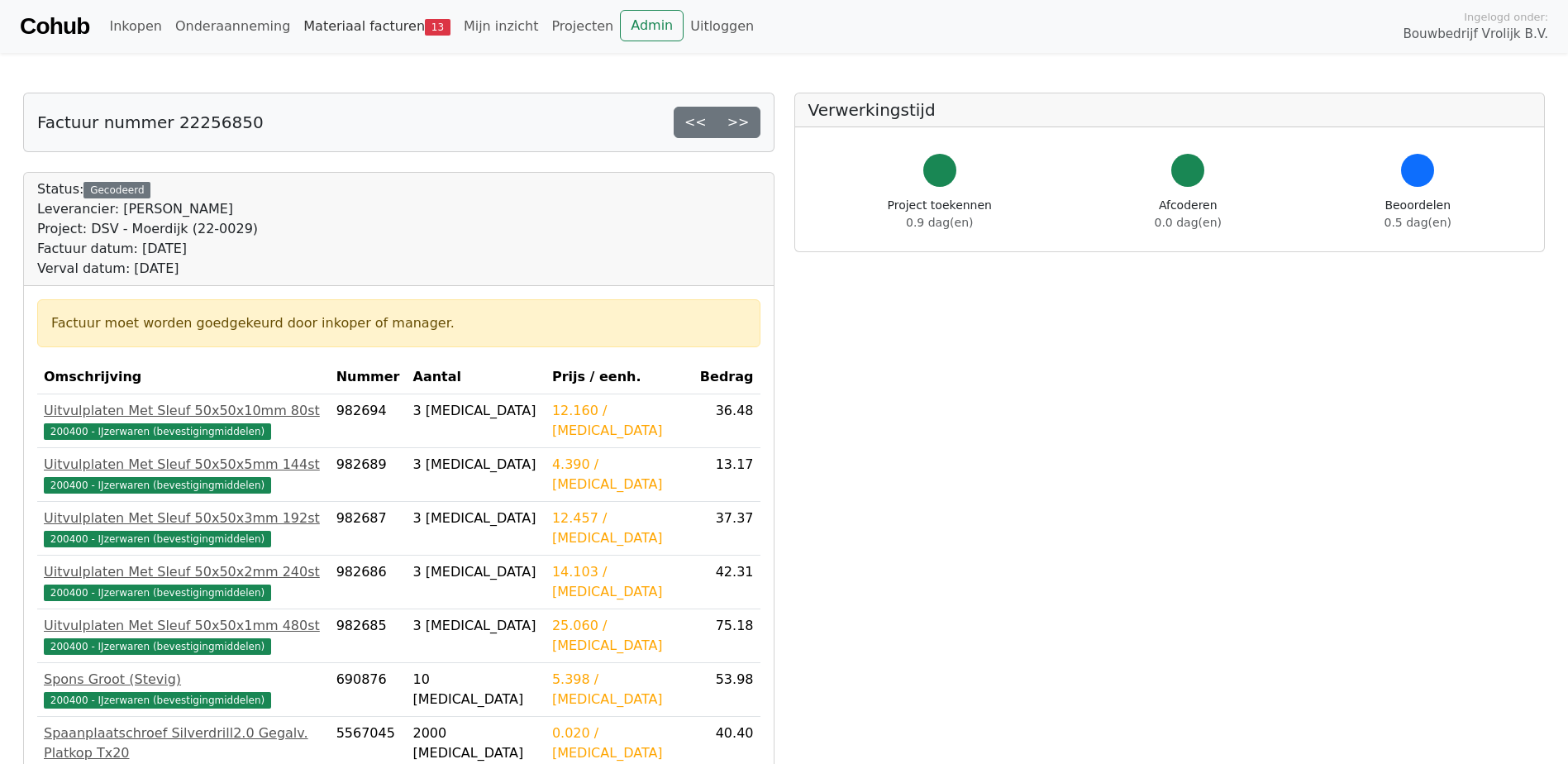
click at [358, 32] on link "Materiaal facturen 13" at bounding box center [376, 27] width 160 height 33
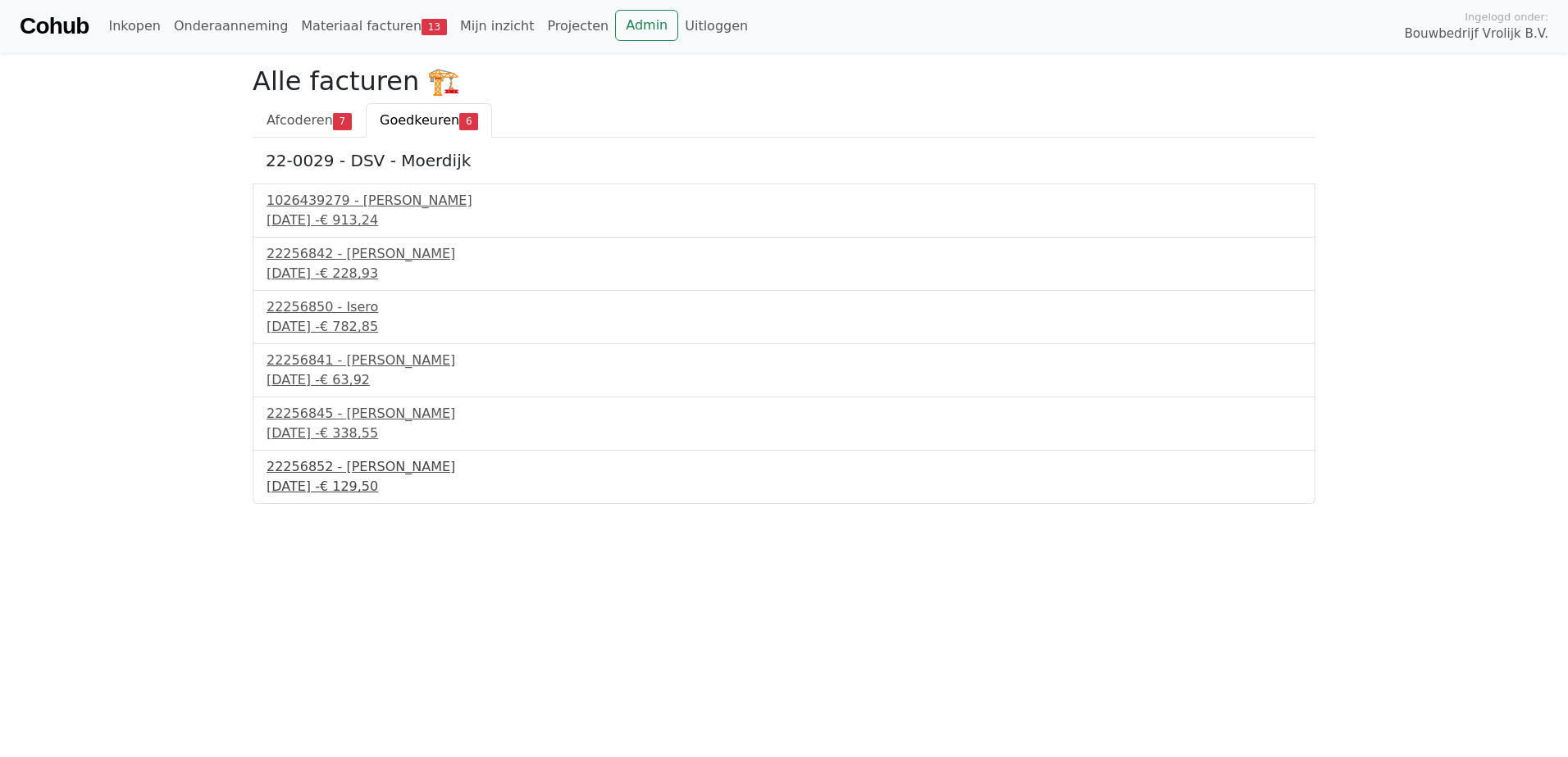
click at [347, 479] on div "23 september 2025 - € 129,50" at bounding box center [784, 486] width 1035 height 19
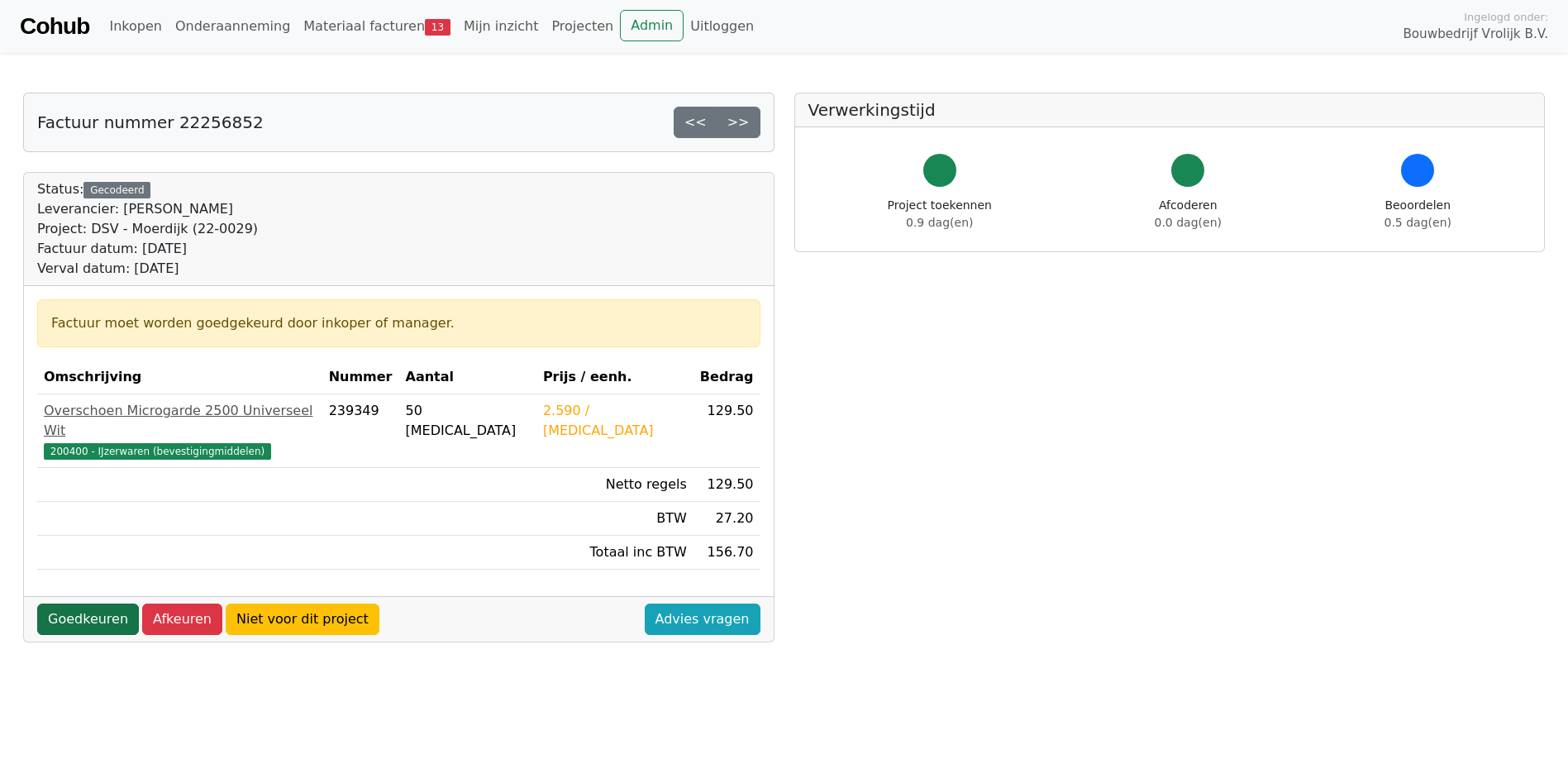
click at [73, 609] on link "Goedkeuren" at bounding box center [88, 619] width 102 height 32
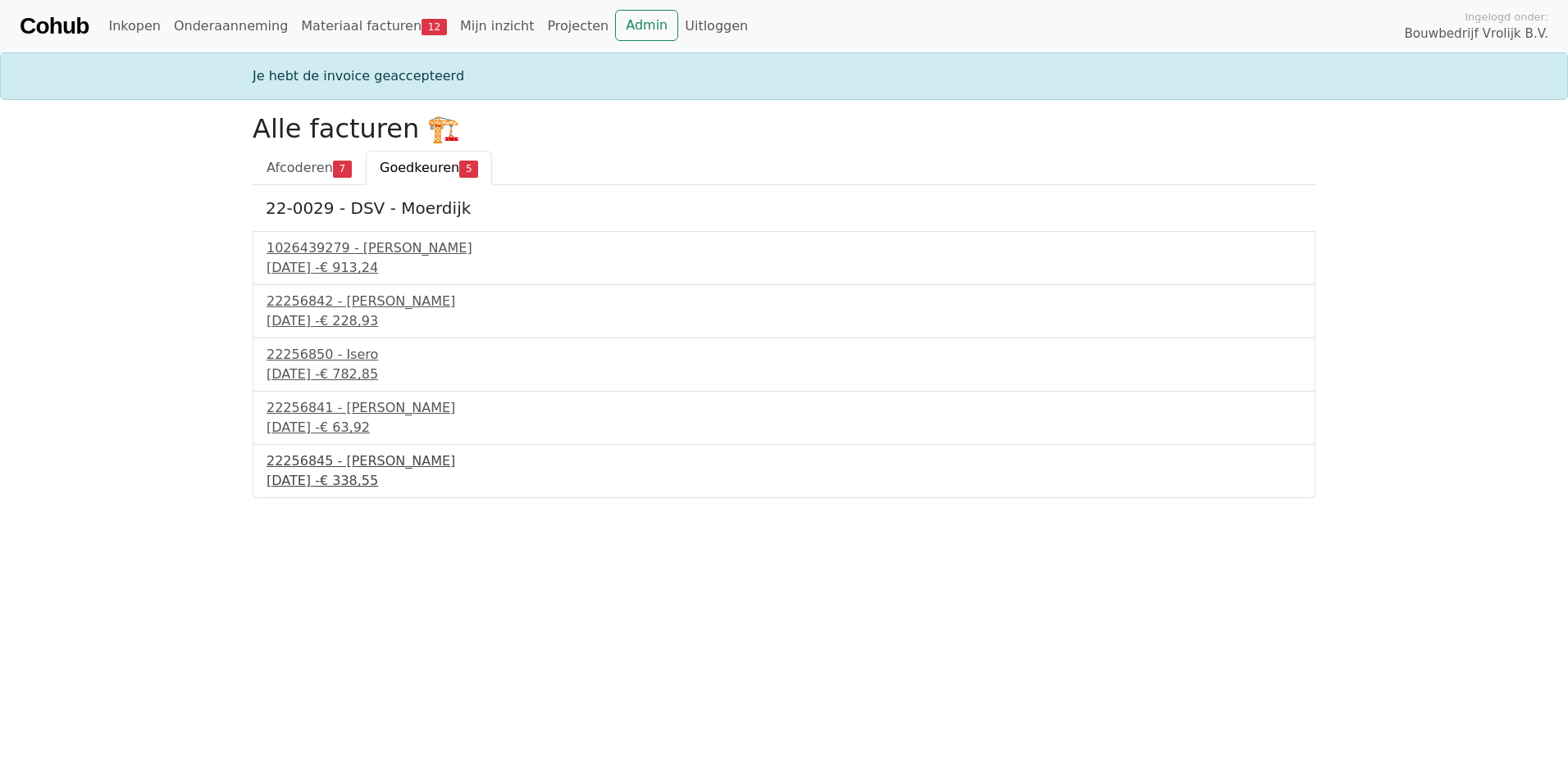
click at [364, 474] on div "23 september 2025 - € 338,55" at bounding box center [784, 480] width 1035 height 19
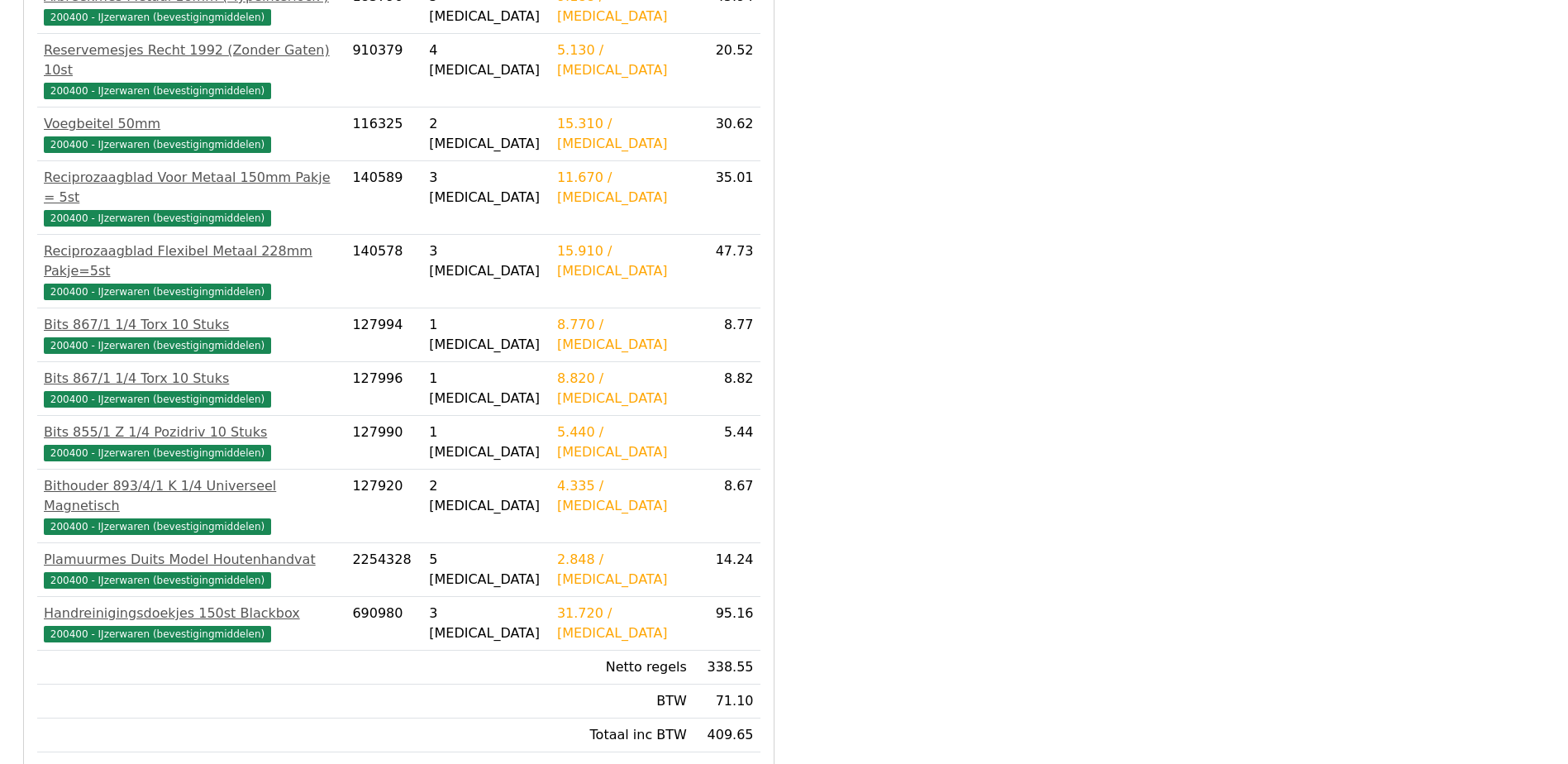
scroll to position [490, 0]
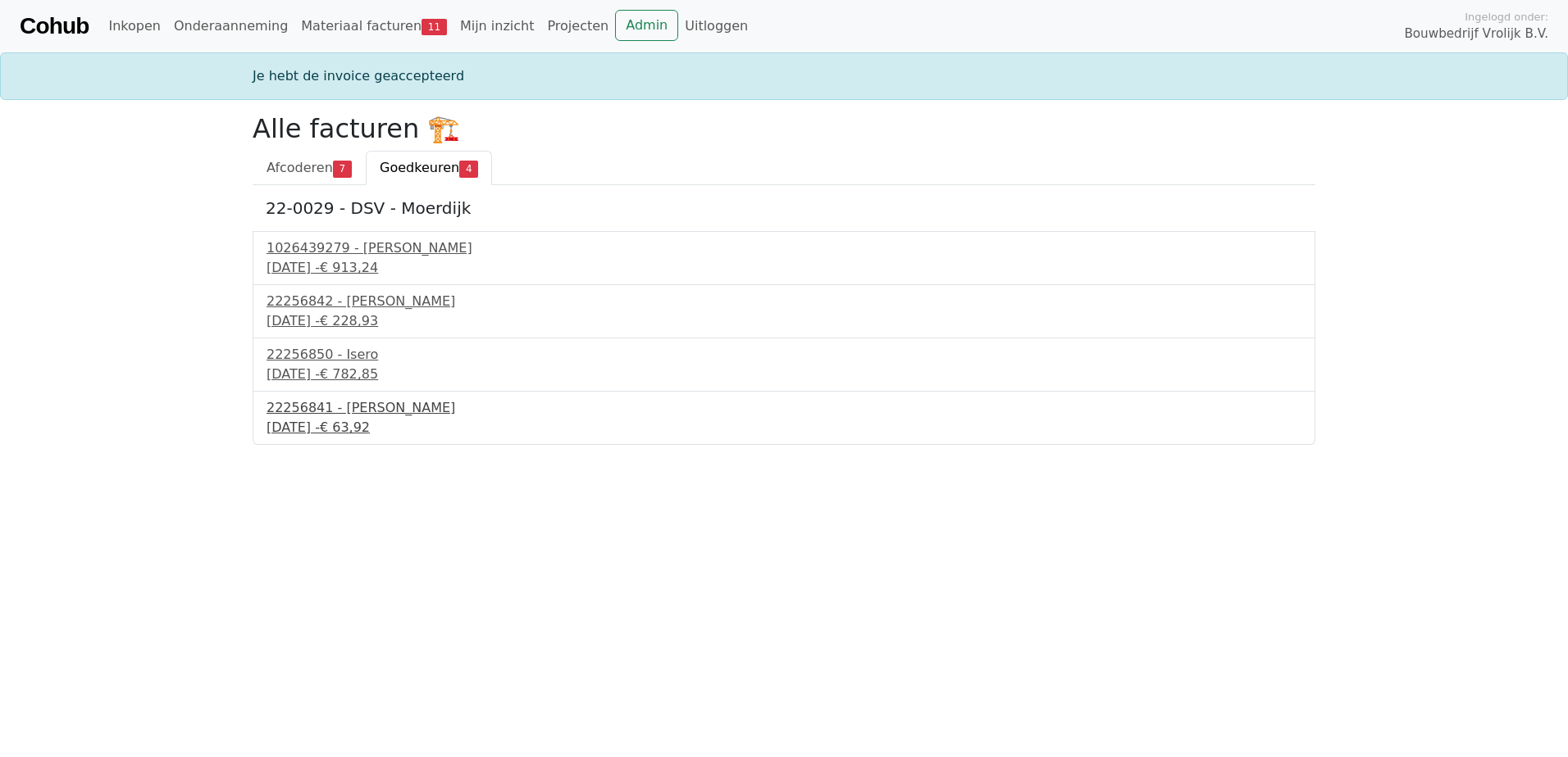
click at [299, 419] on div "23 september 2025 - € 63,92" at bounding box center [784, 427] width 1035 height 19
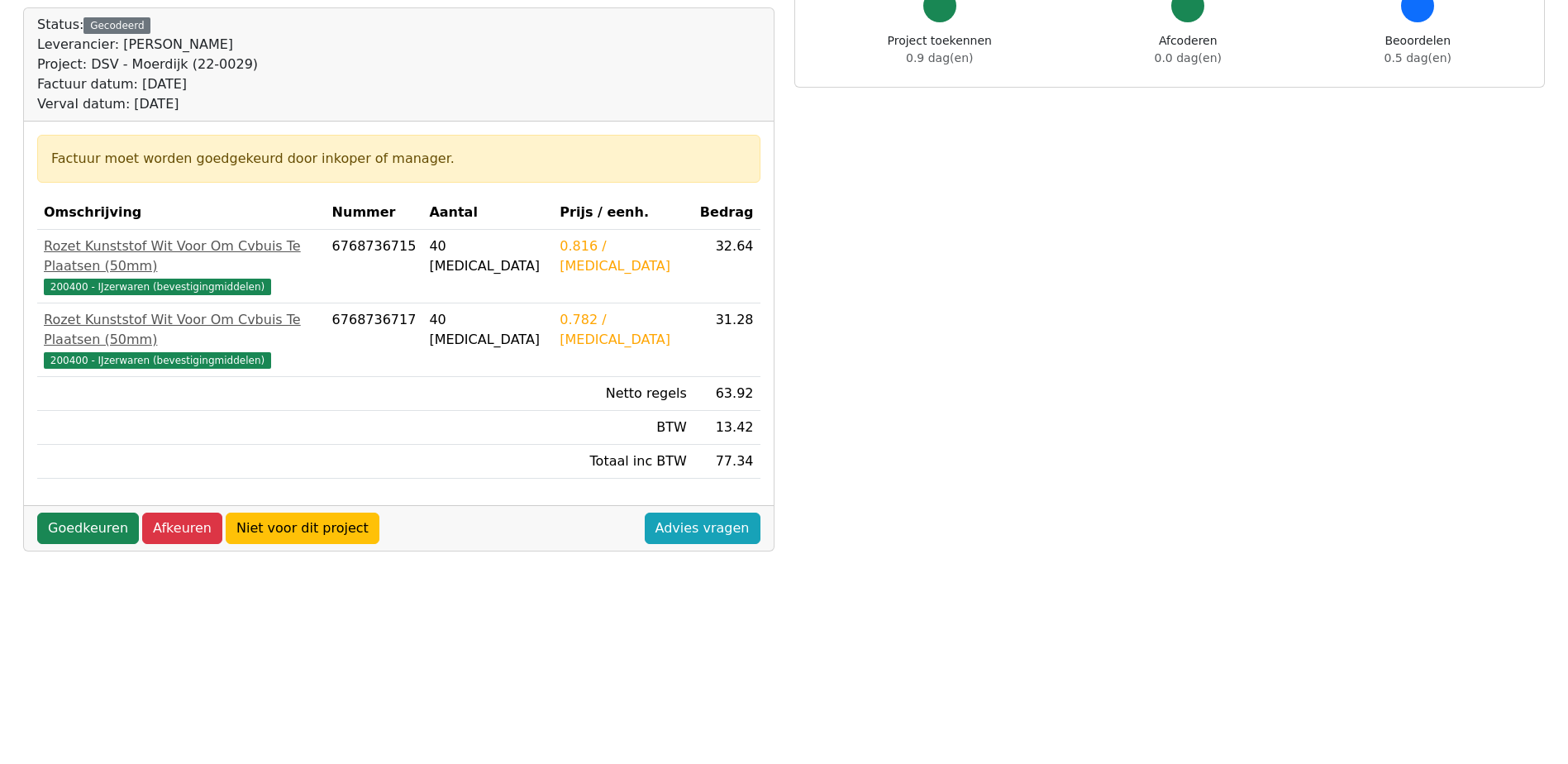
scroll to position [165, 0]
click at [62, 512] on link "Goedkeuren" at bounding box center [88, 528] width 102 height 32
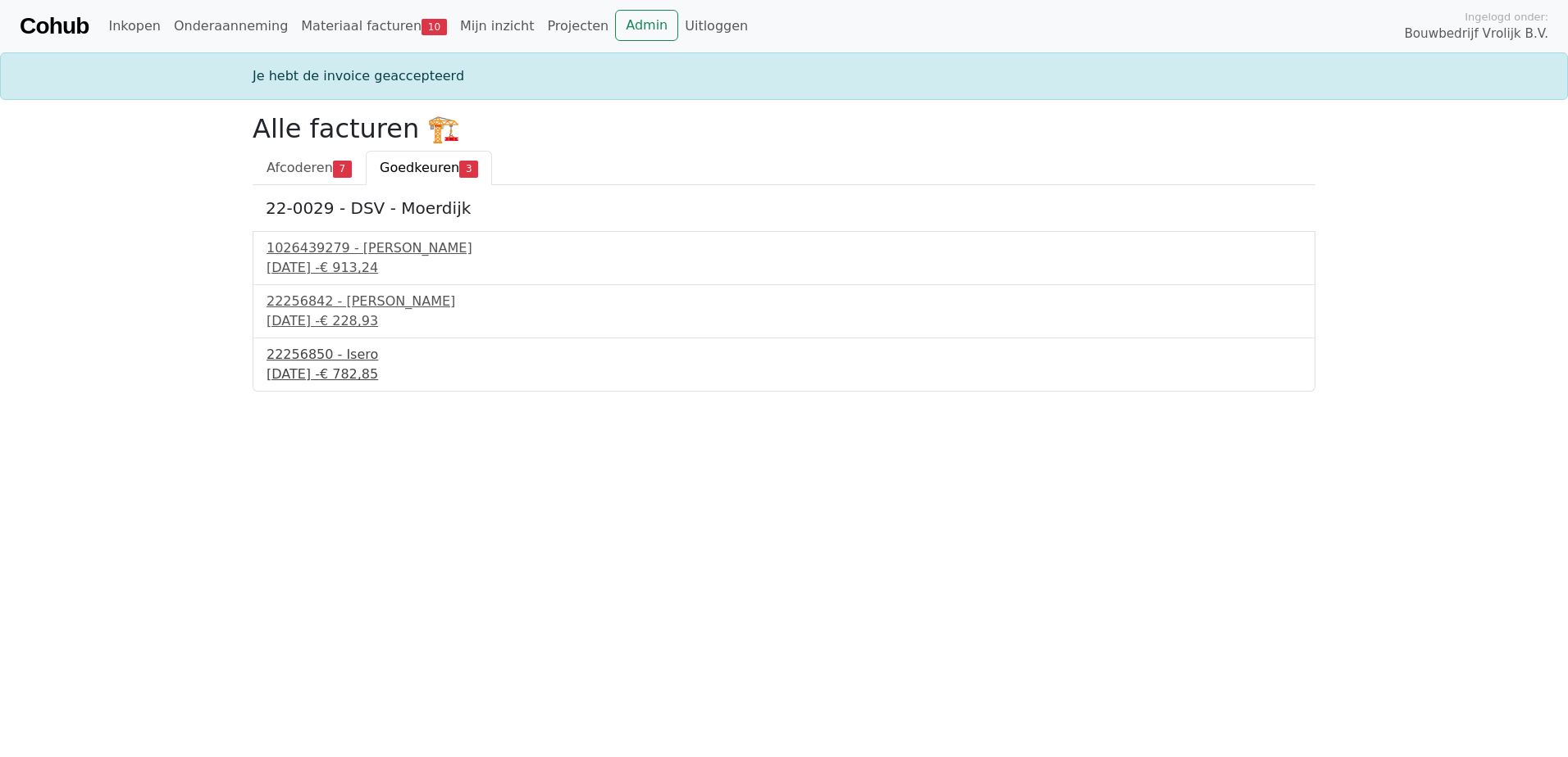
click at [324, 360] on div "22256850 - Isero" at bounding box center [784, 355] width 1035 height 19
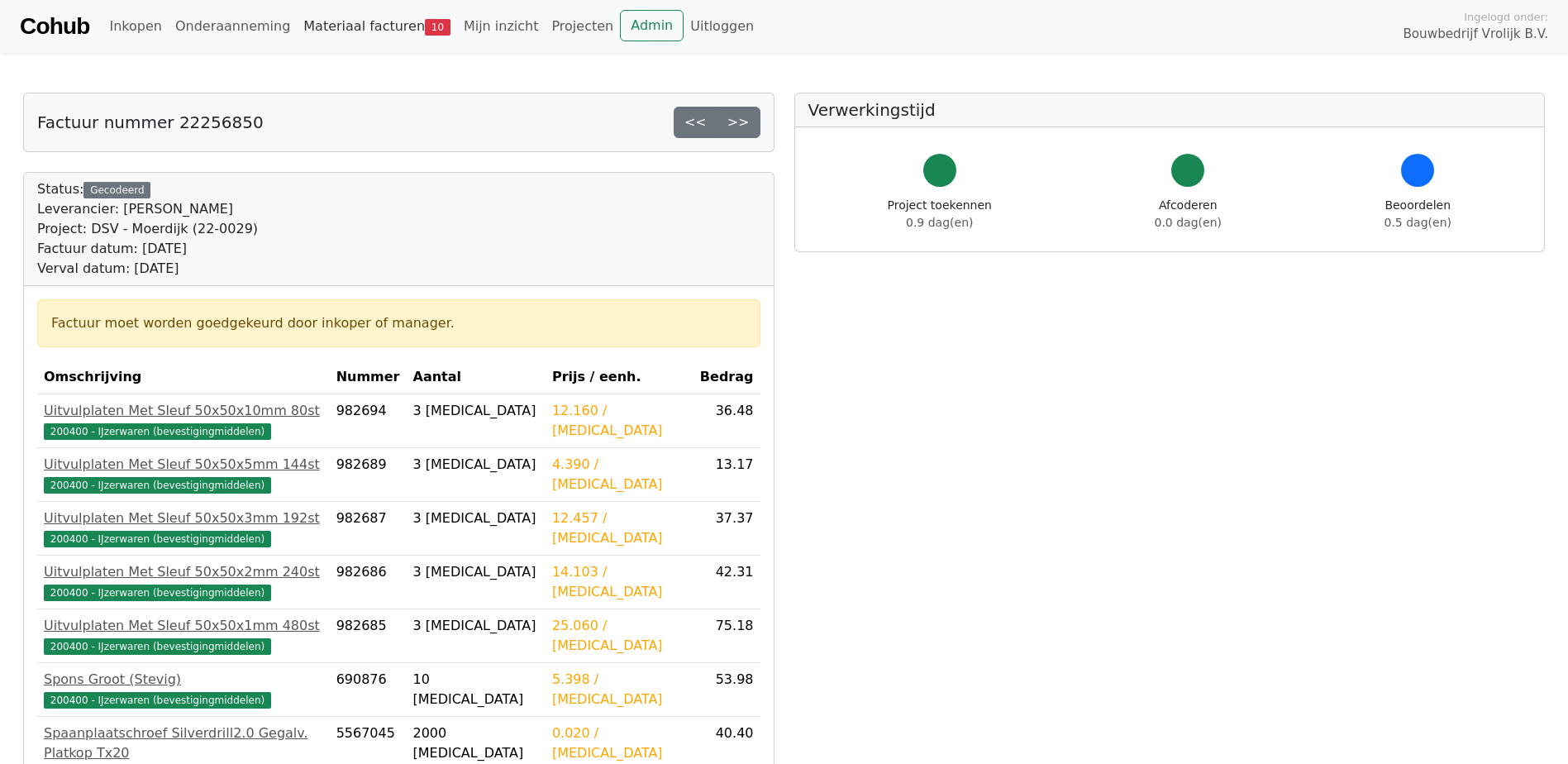
click at [348, 26] on link "Materiaal facturen 10" at bounding box center [376, 27] width 160 height 33
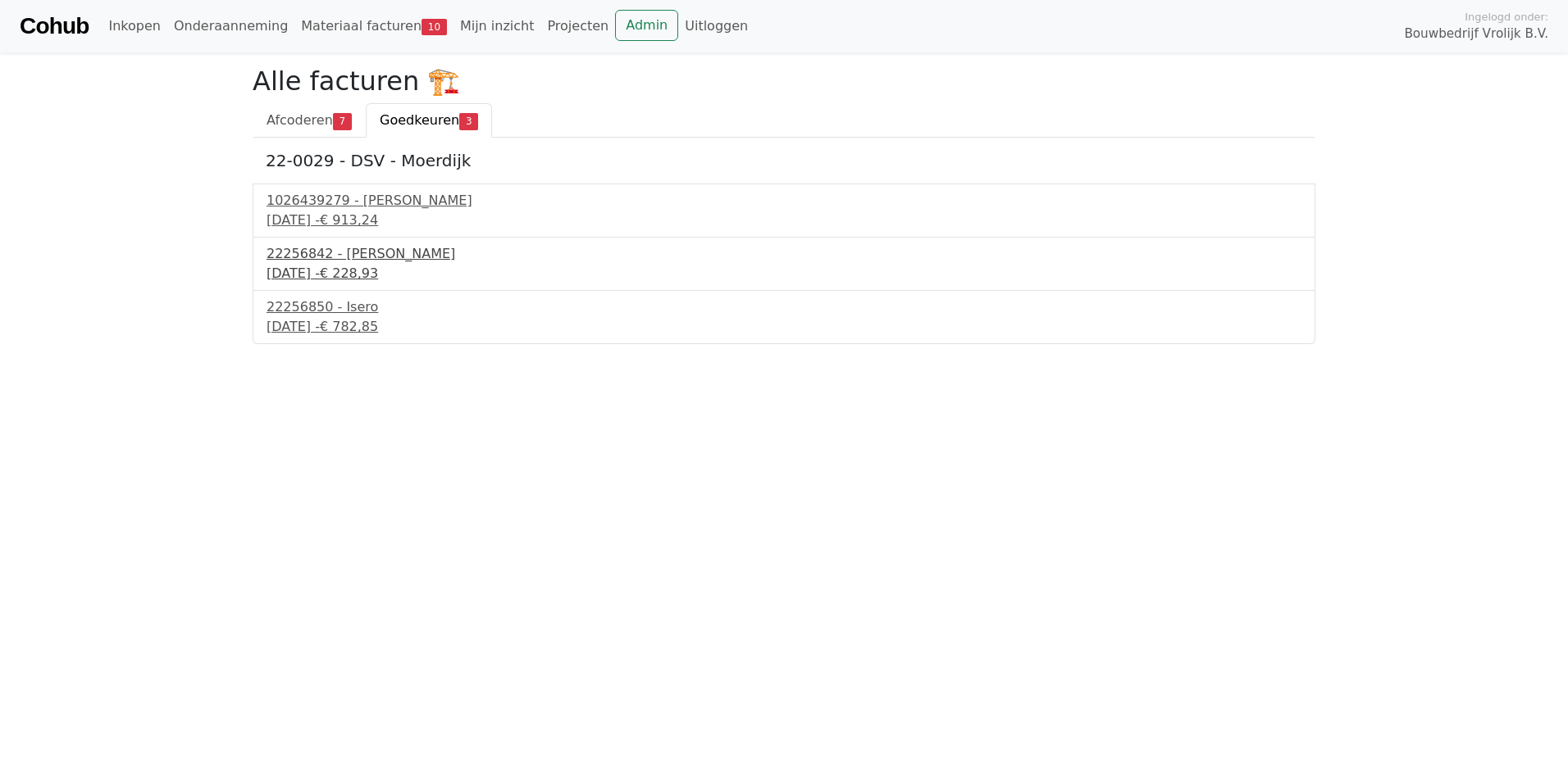
click at [344, 263] on div "22256842 - Isero" at bounding box center [784, 254] width 1035 height 19
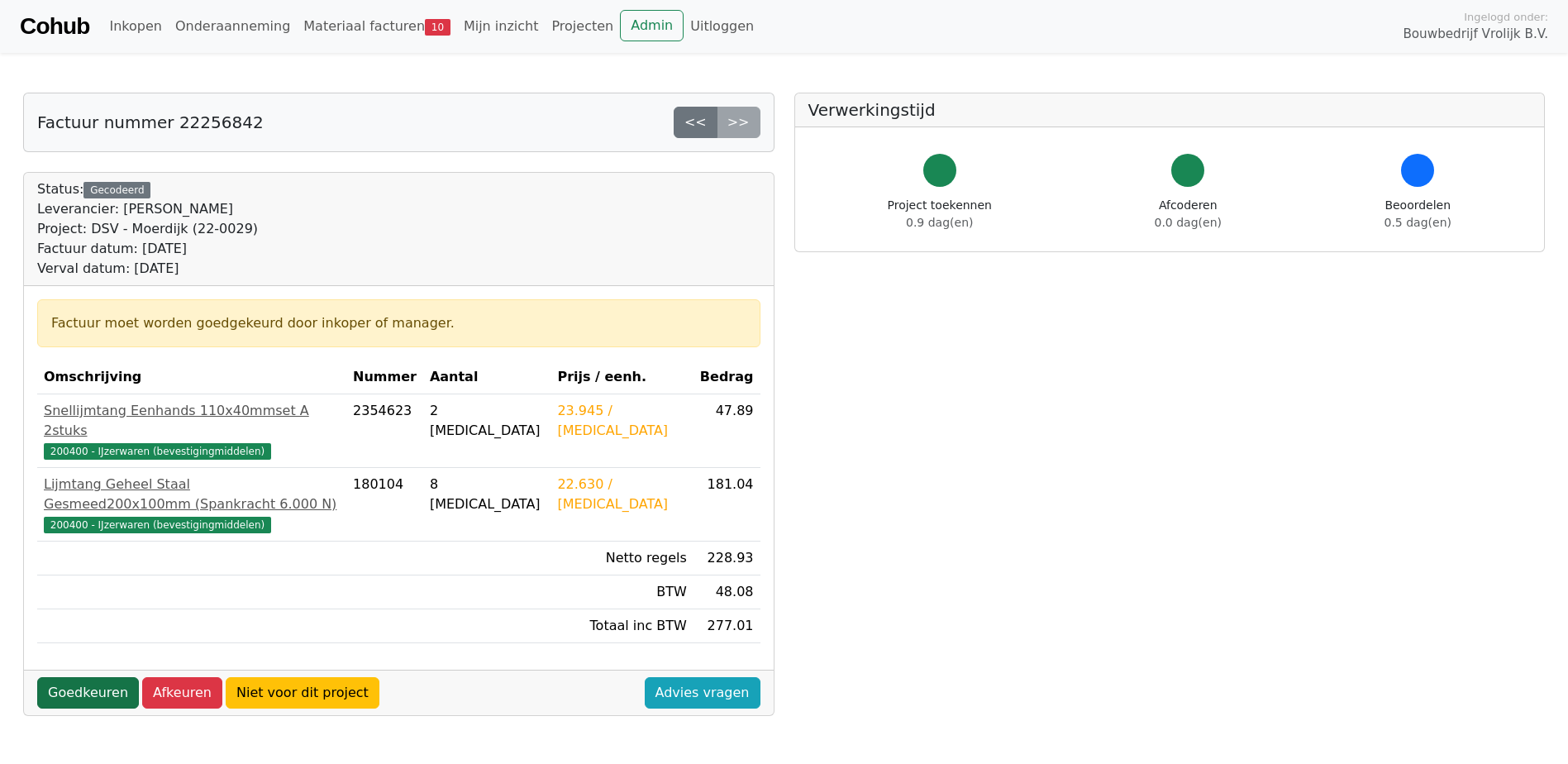
click at [81, 678] on link "Goedkeuren" at bounding box center [88, 694] width 102 height 32
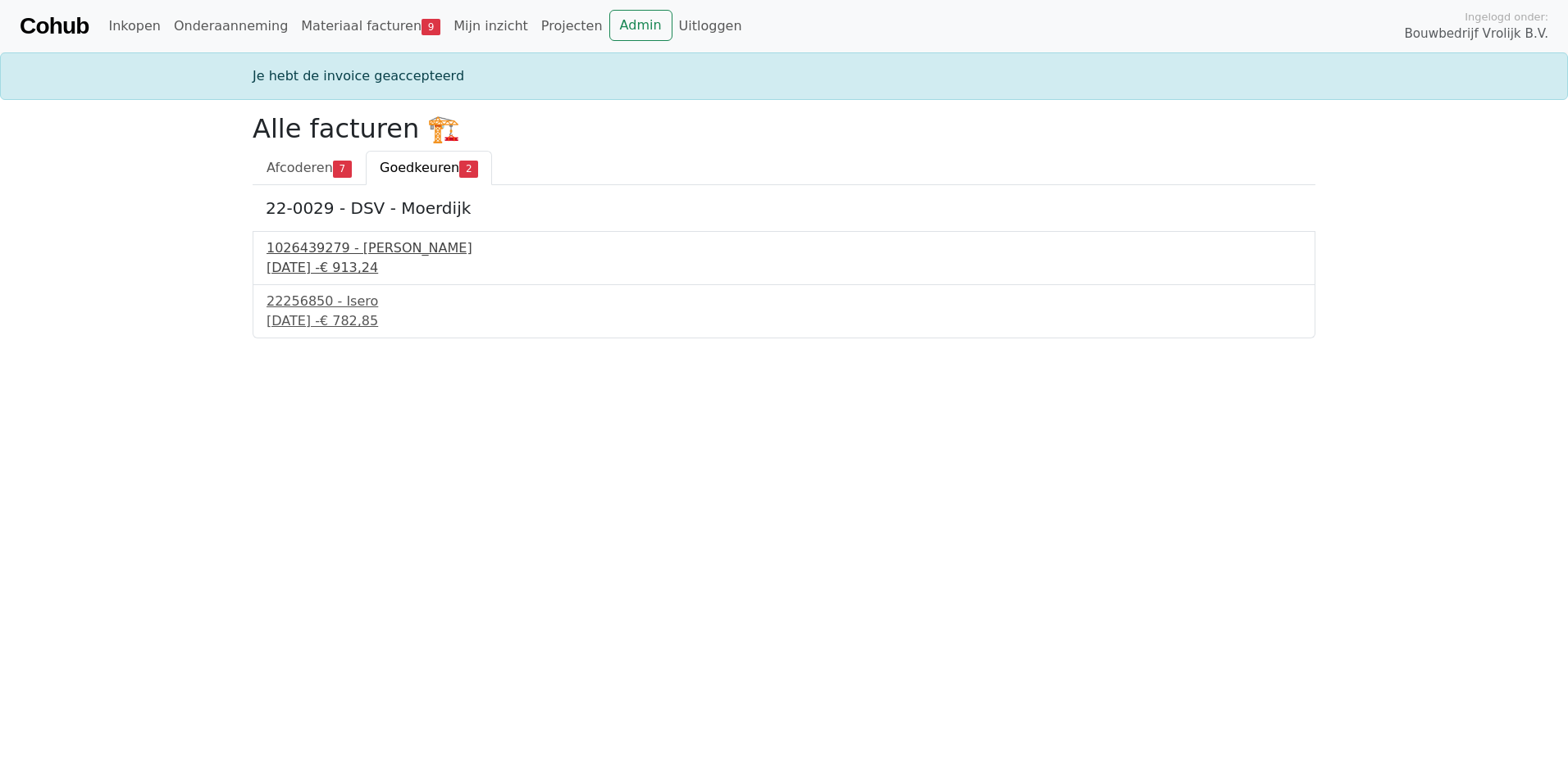
click at [407, 256] on div "1026439279 - Boels Verhuur" at bounding box center [784, 248] width 1035 height 19
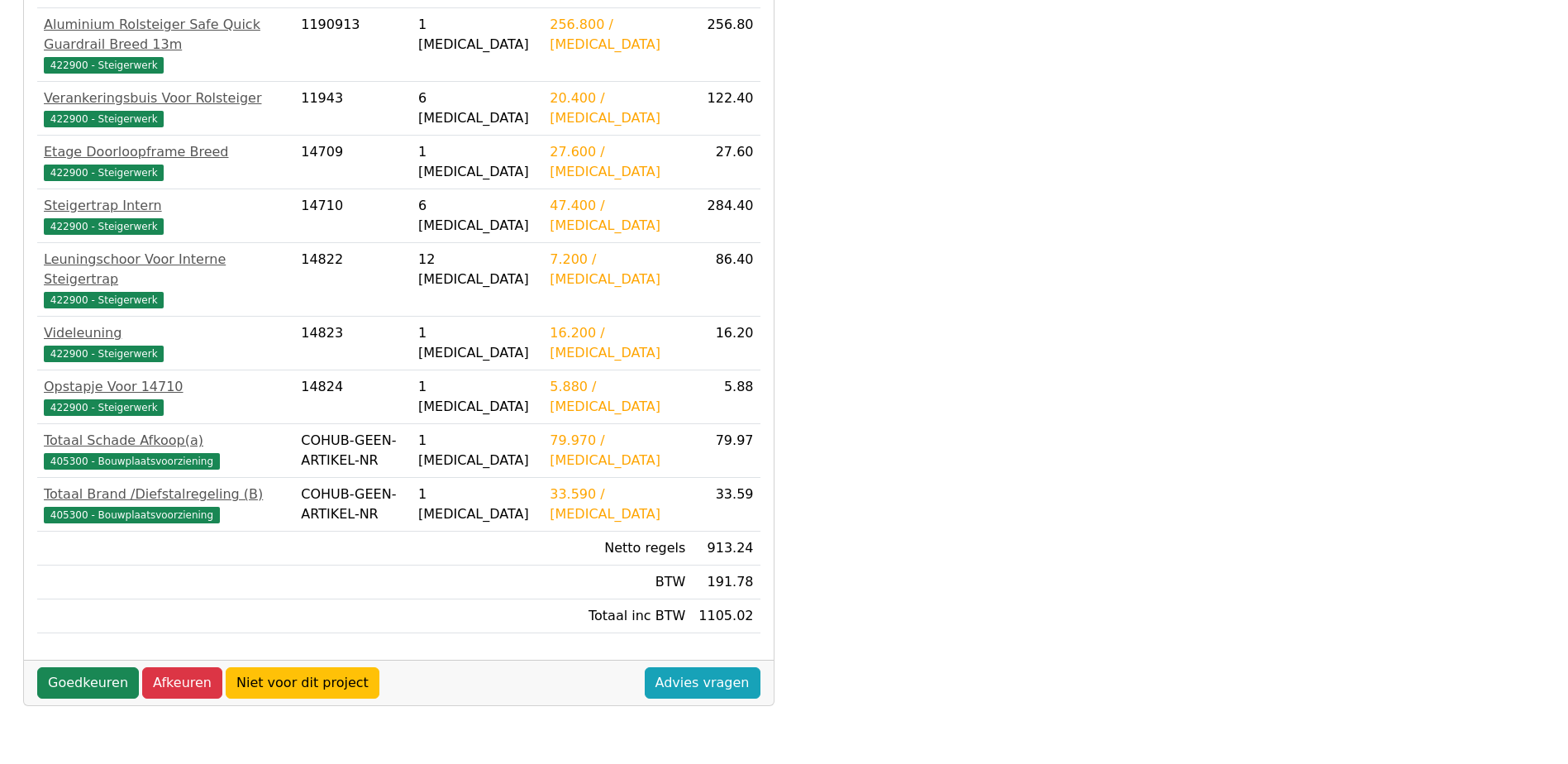
scroll to position [414, 0]
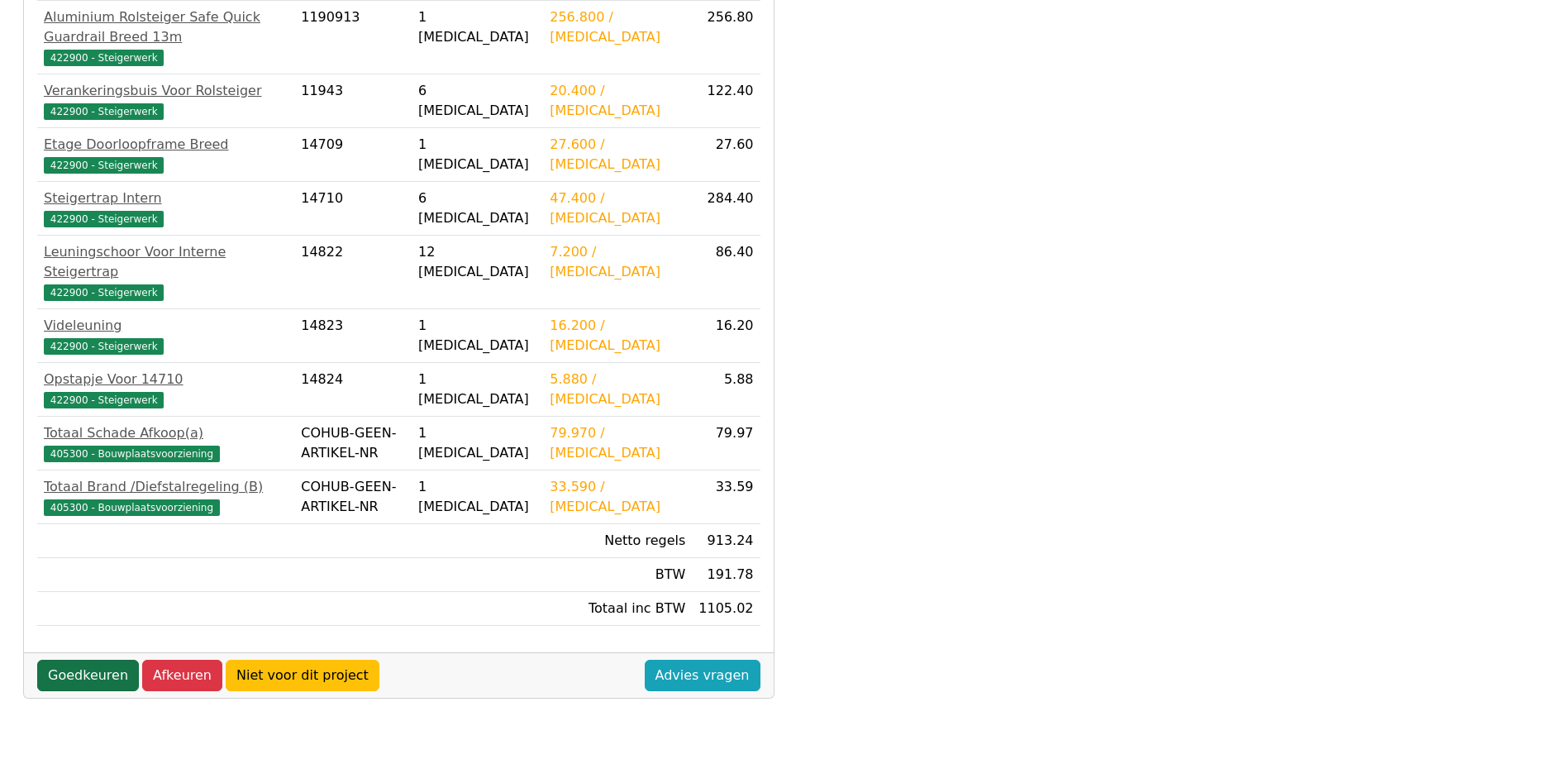
click at [82, 660] on link "Goedkeuren" at bounding box center [88, 676] width 102 height 32
